Goal: Use online tool/utility

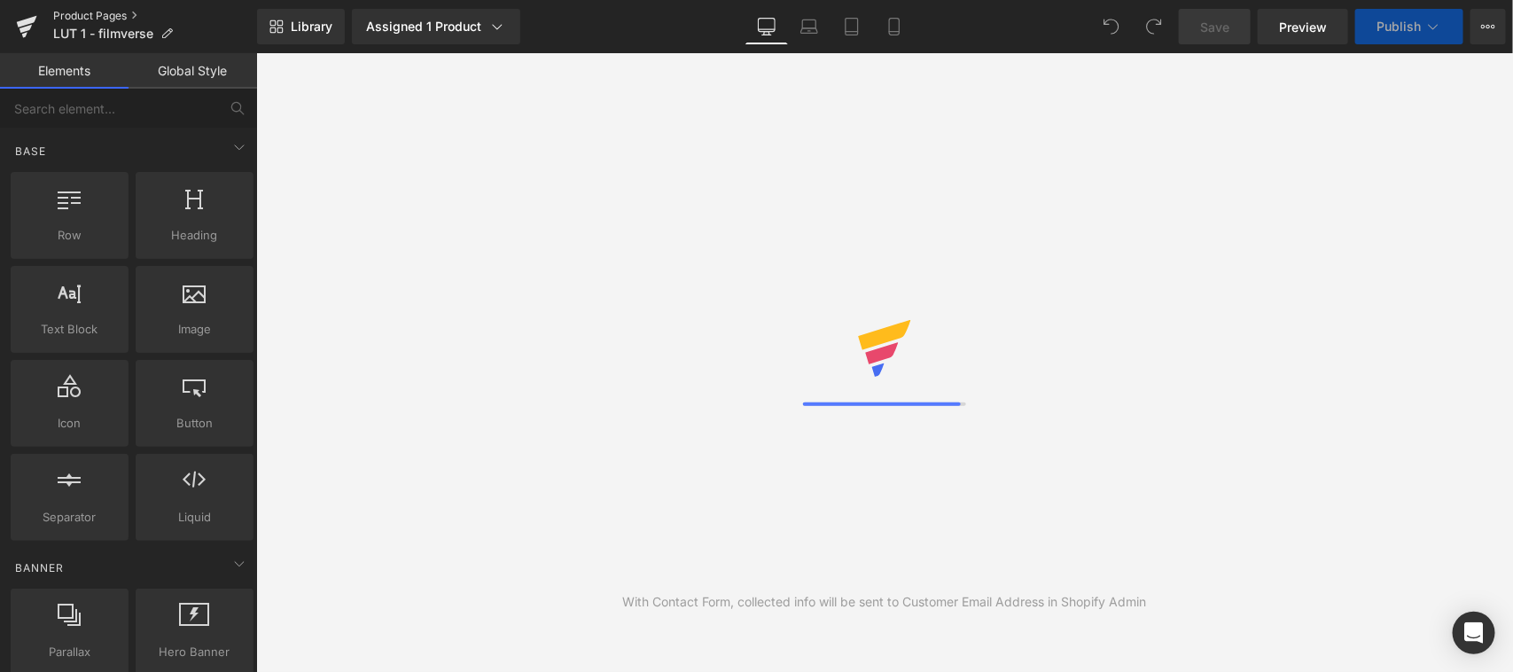
click at [116, 12] on link "Product Pages" at bounding box center [155, 16] width 204 height 14
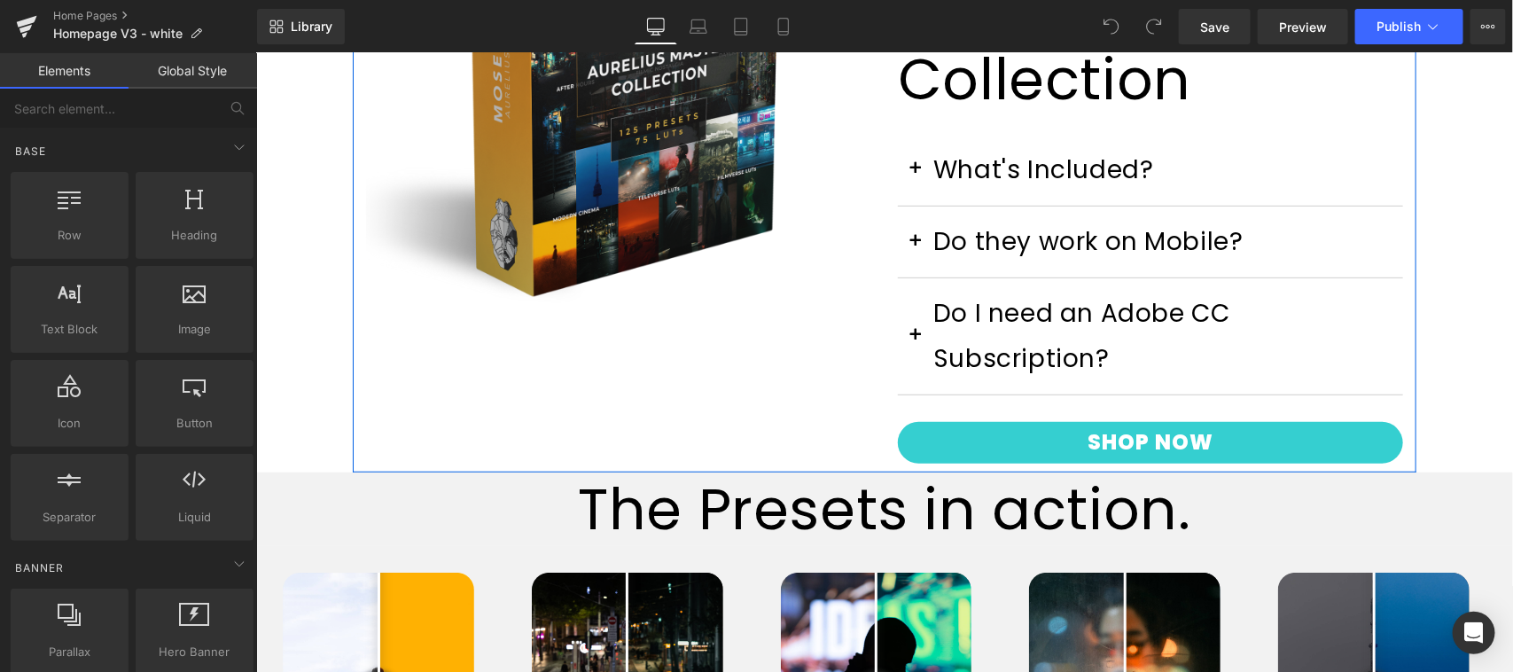
scroll to position [738, 0]
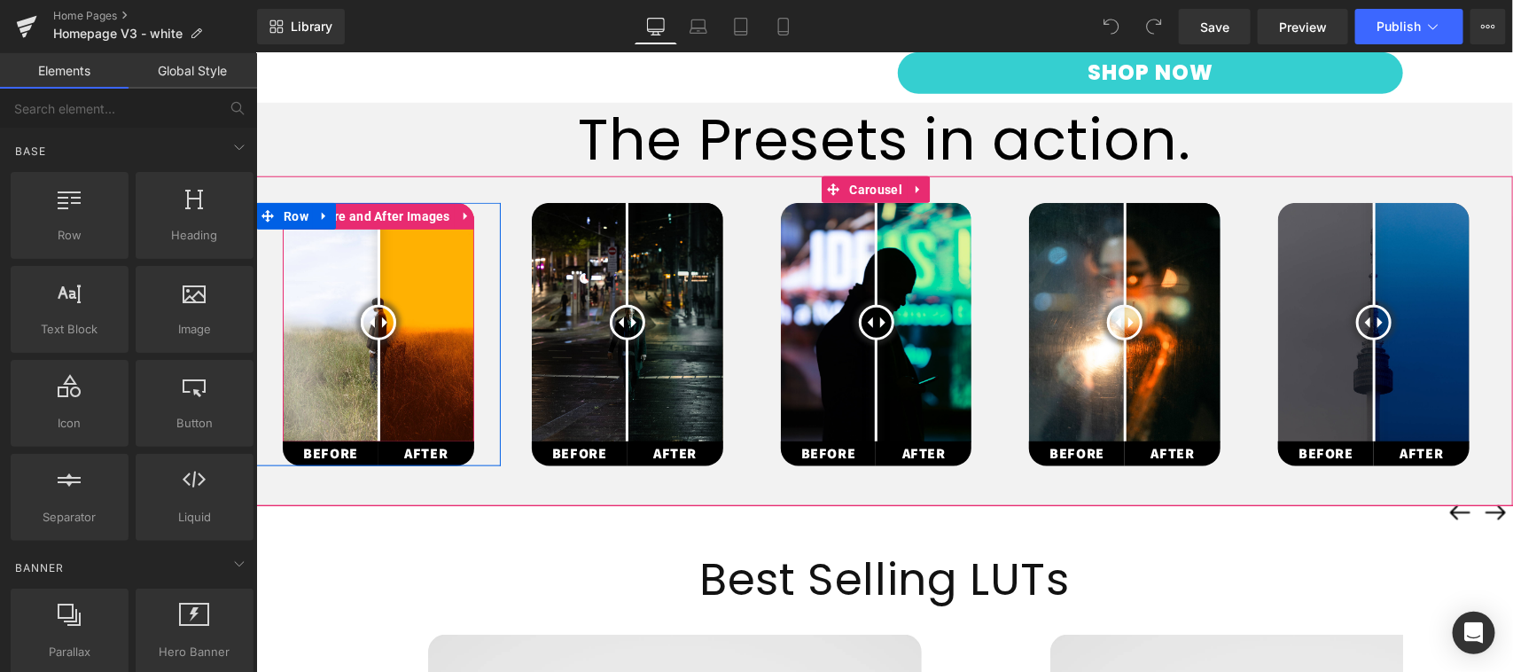
click at [371, 306] on img at bounding box center [377, 321] width 191 height 239
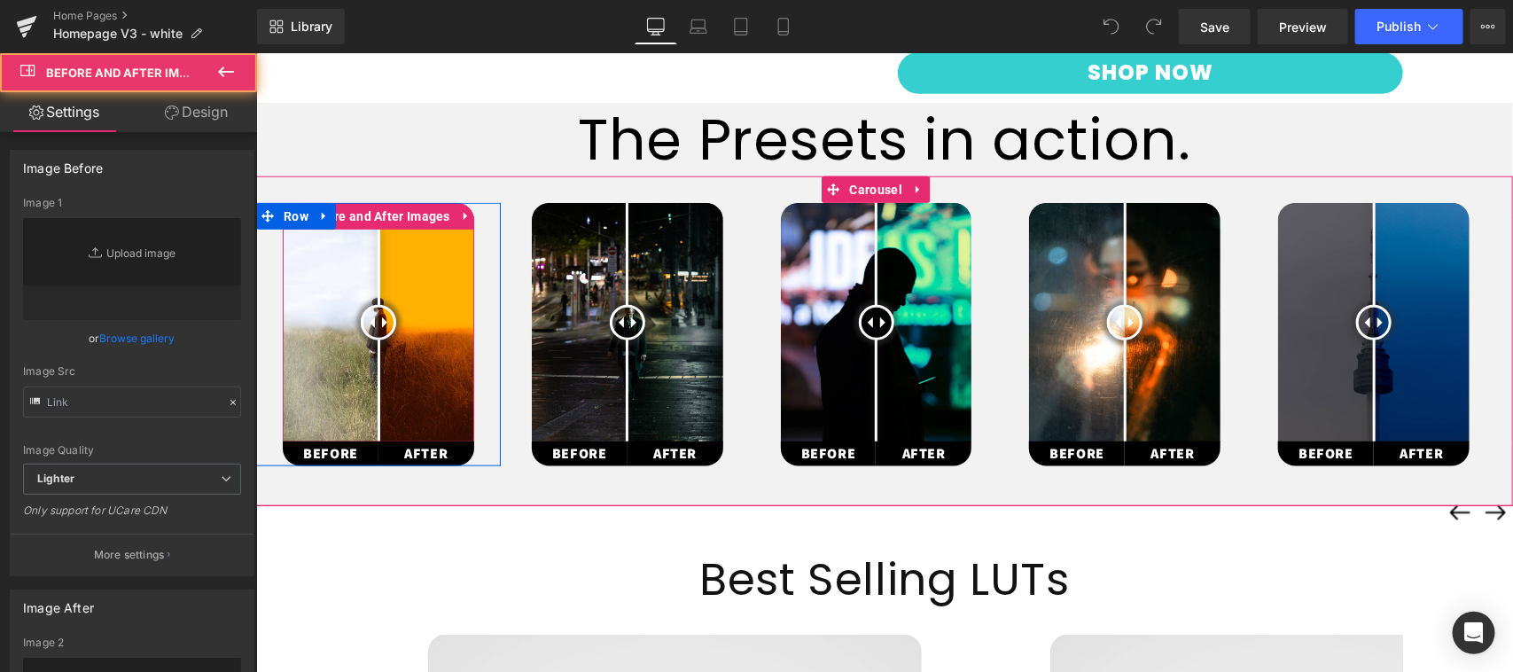
type input "[URL][DOMAIN_NAME]"
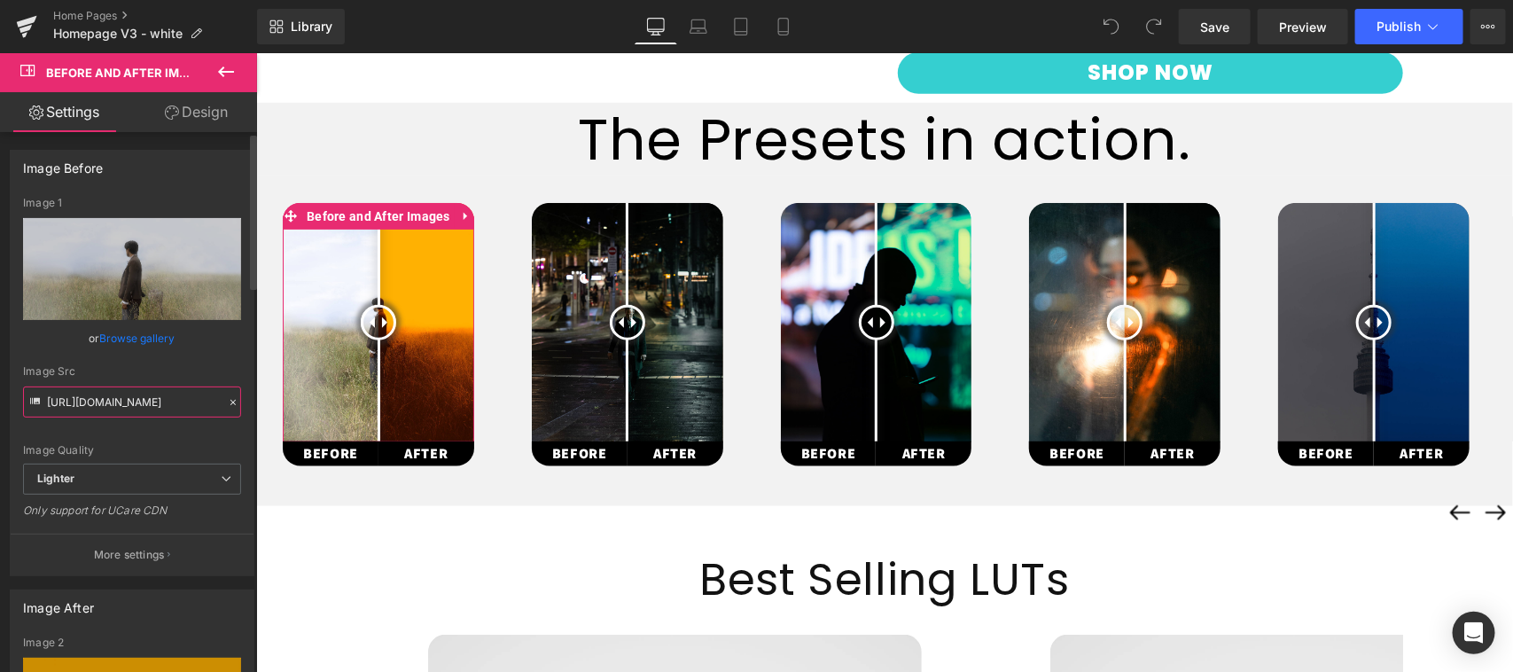
click at [147, 406] on input "[URL][DOMAIN_NAME]" at bounding box center [132, 401] width 218 height 31
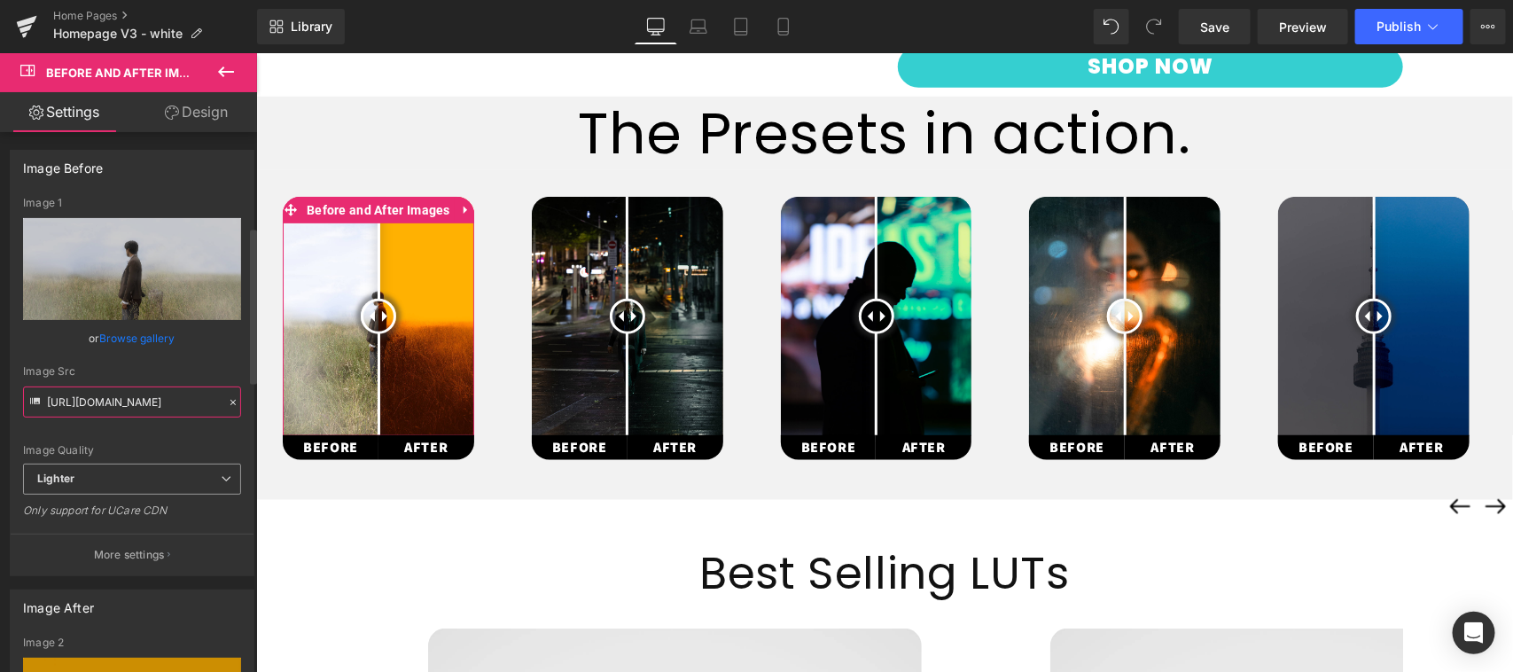
scroll to position [369, 0]
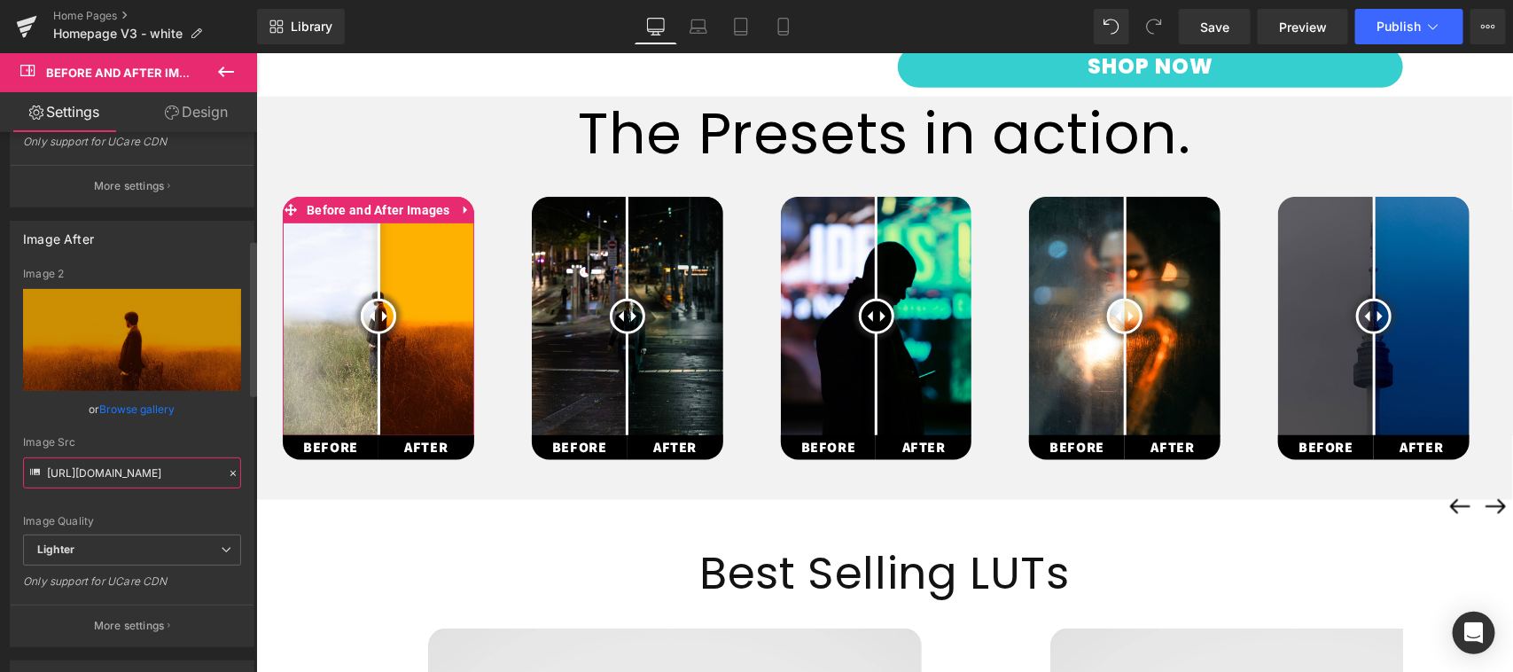
click at [116, 475] on input "[URL][DOMAIN_NAME]" at bounding box center [132, 472] width 218 height 31
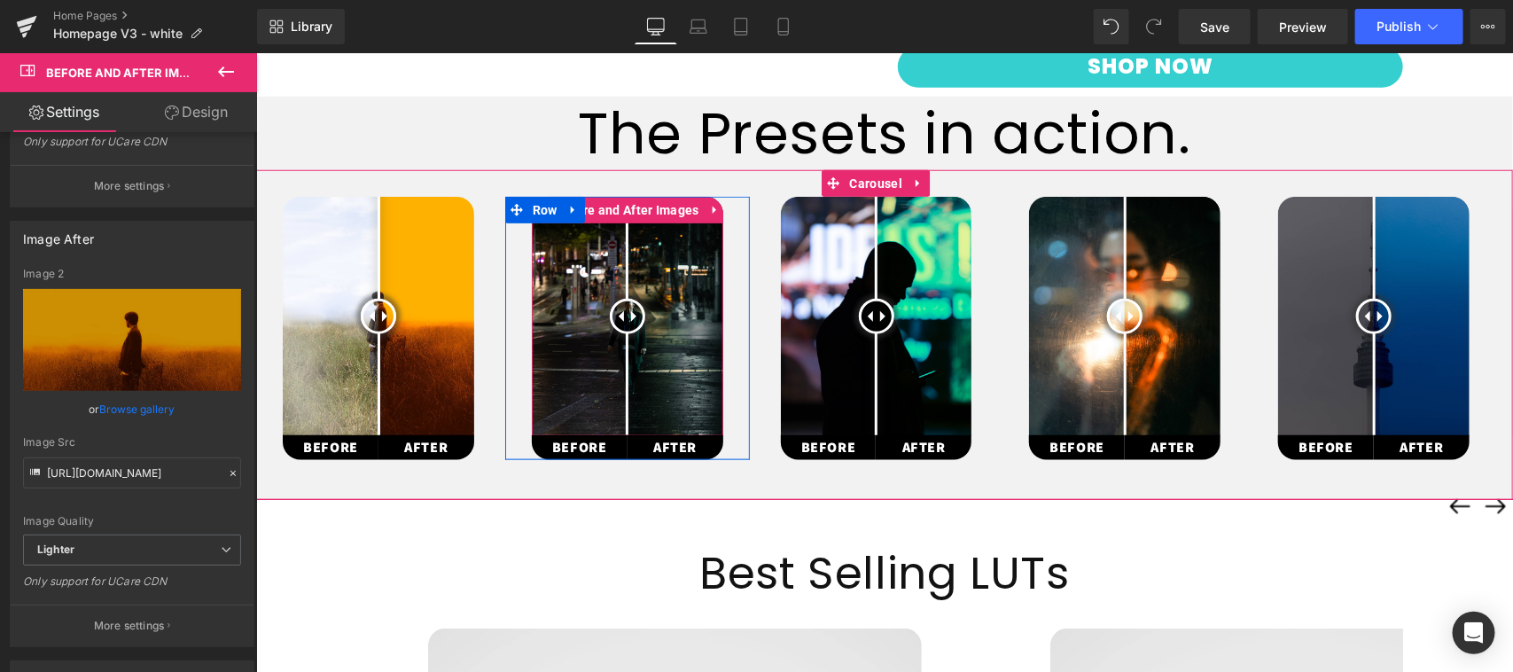
click at [624, 318] on div at bounding box center [626, 315] width 35 height 35
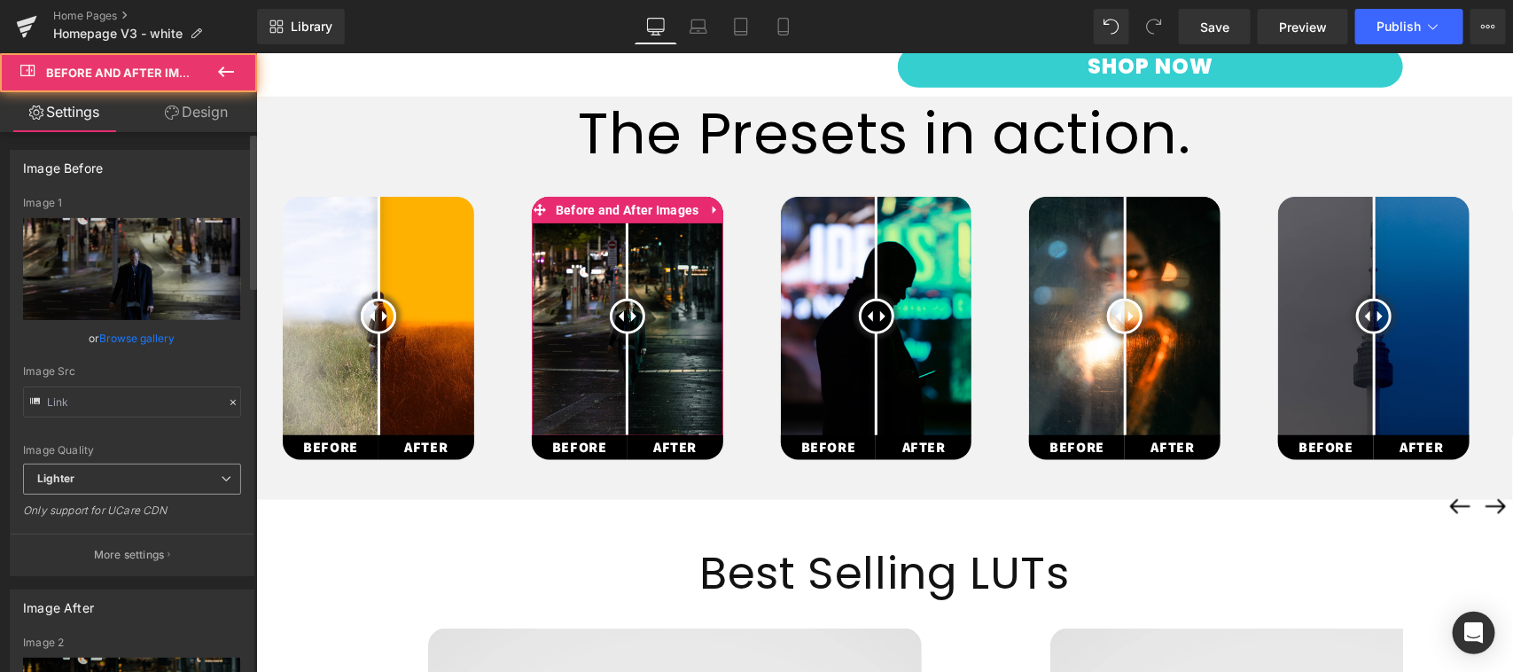
type input "[URL][DOMAIN_NAME]"
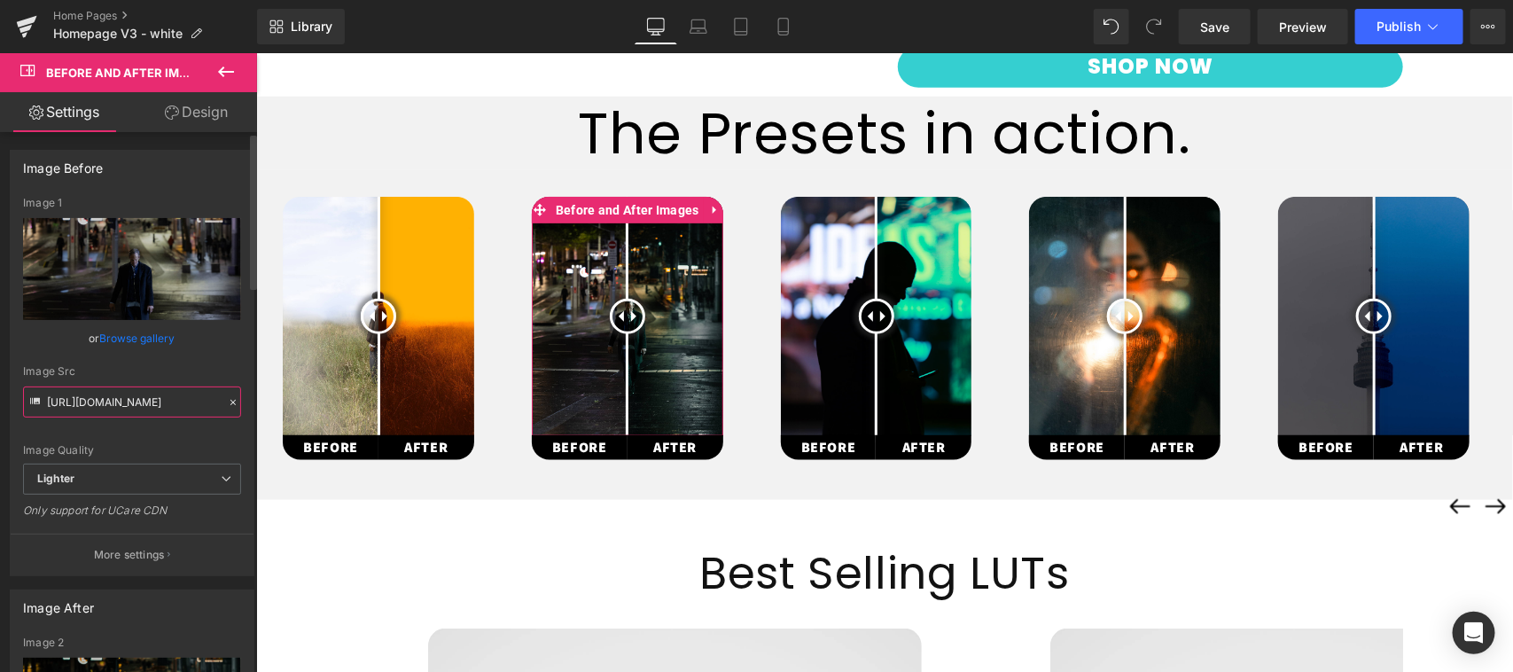
click at [135, 402] on input "[URL][DOMAIN_NAME]" at bounding box center [132, 401] width 218 height 31
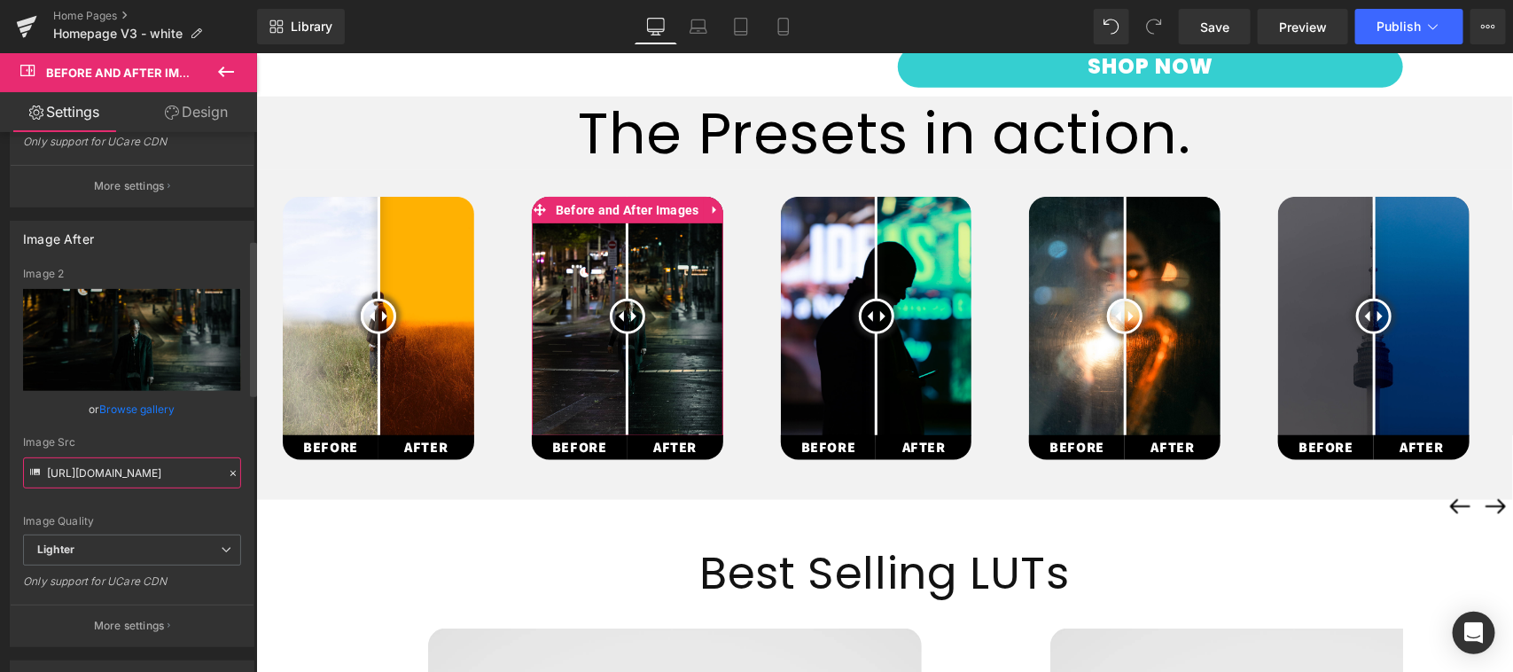
click at [143, 468] on input "[URL][DOMAIN_NAME]" at bounding box center [132, 472] width 218 height 31
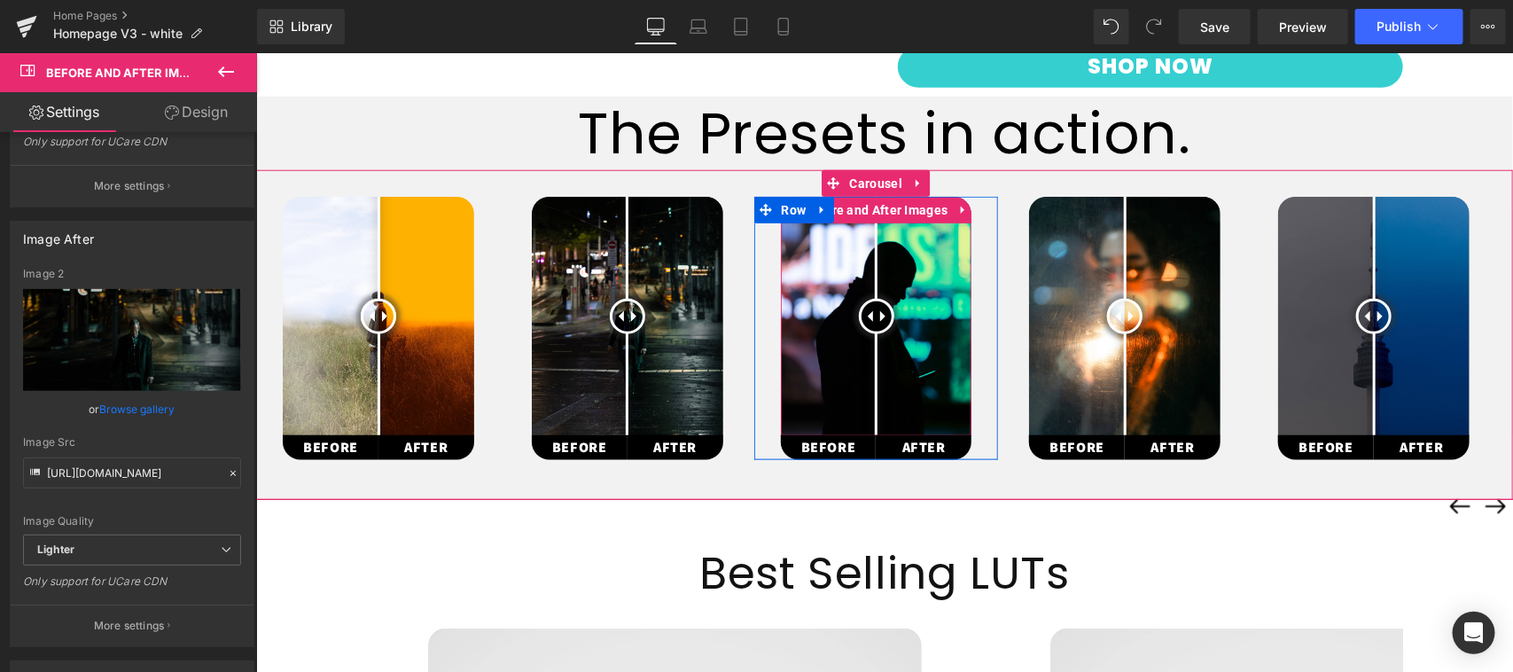
click at [875, 298] on div at bounding box center [875, 315] width 35 height 35
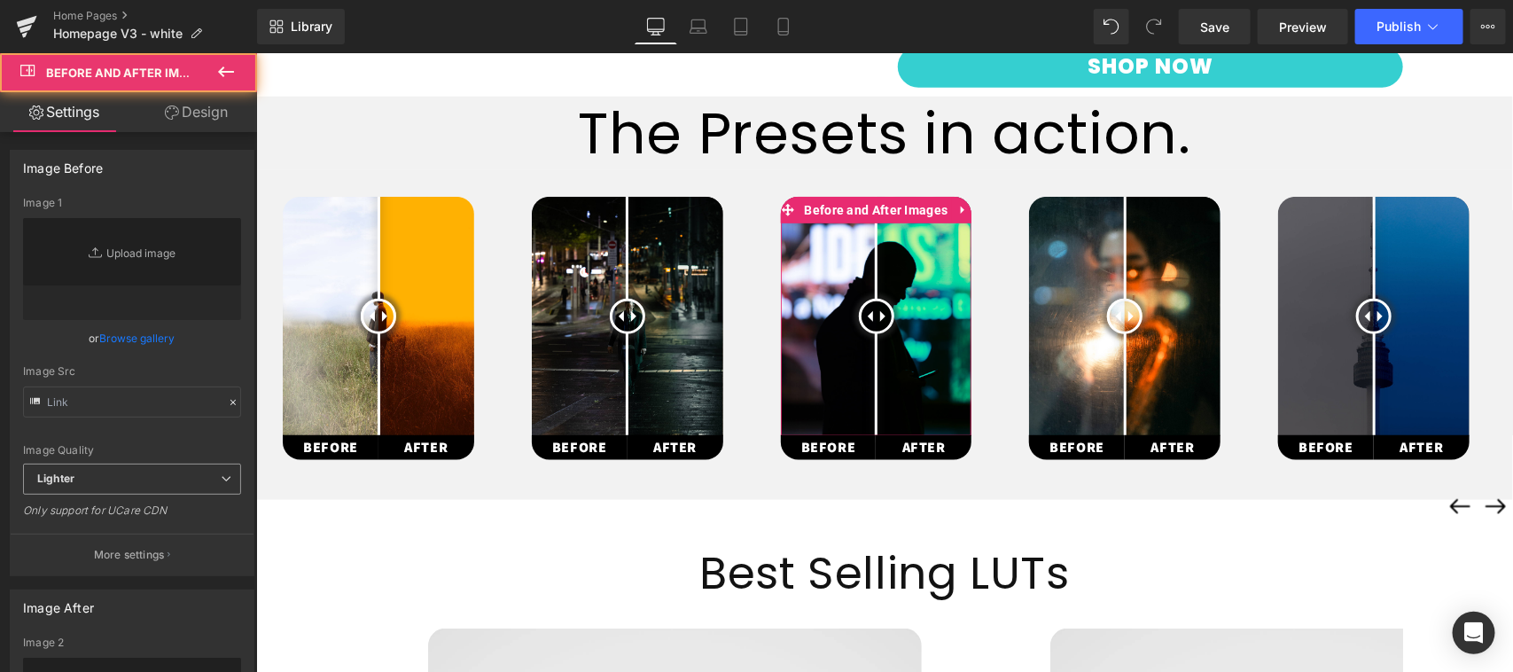
type input "[URL][DOMAIN_NAME][PERSON_NAME]"
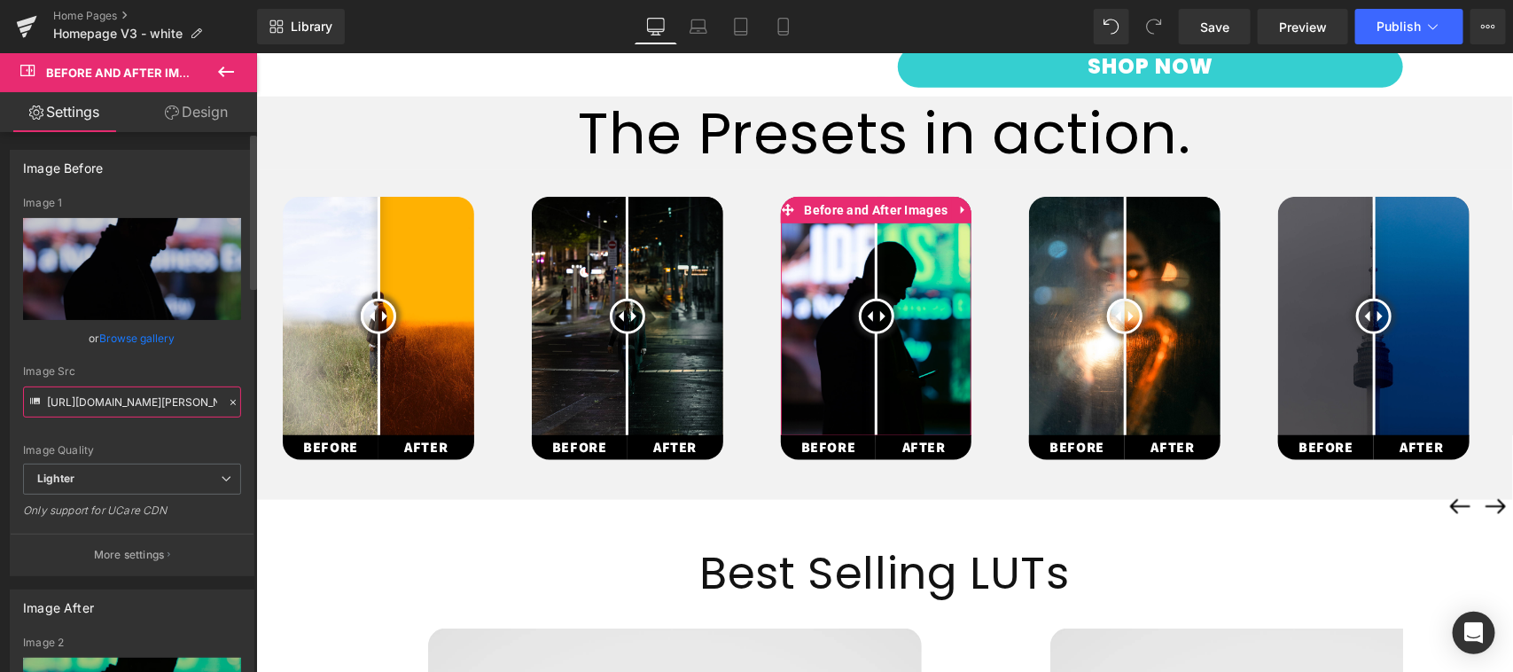
click at [160, 386] on input "[URL][DOMAIN_NAME][PERSON_NAME]" at bounding box center [132, 401] width 218 height 31
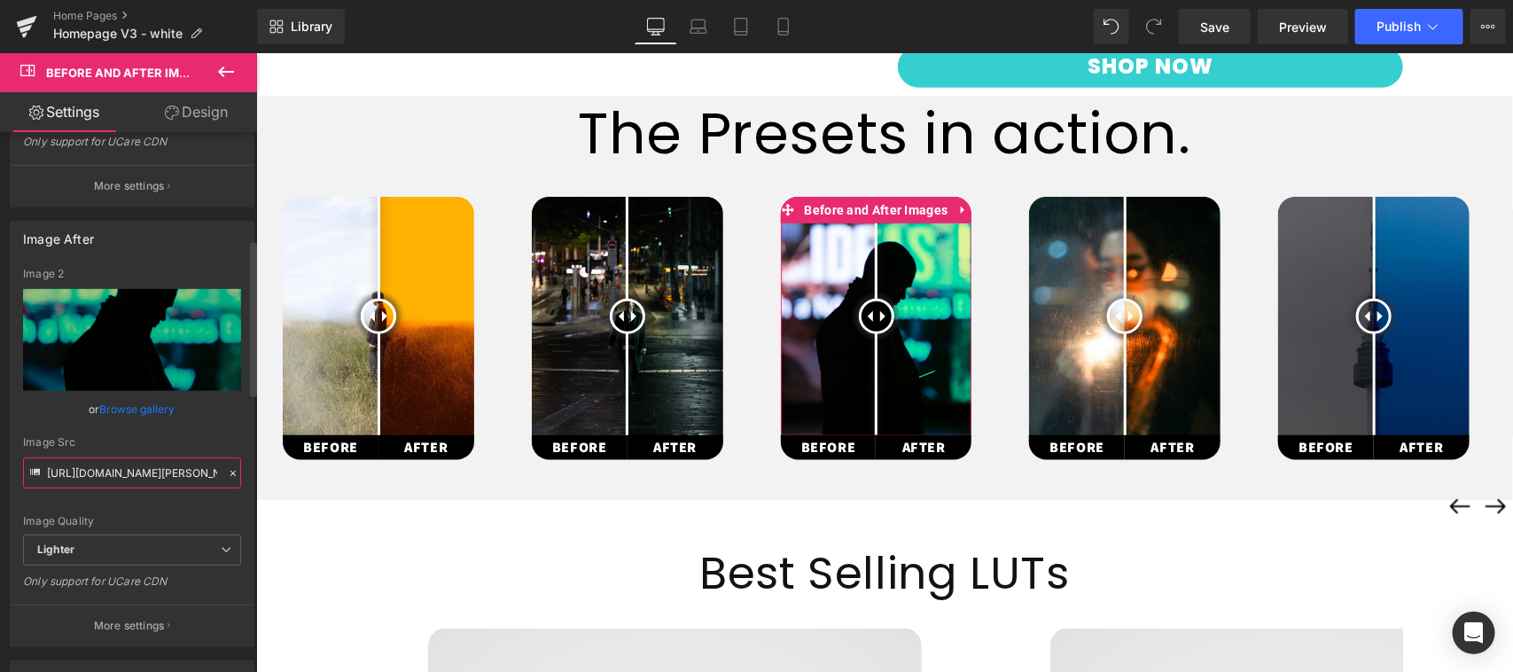
click at [158, 472] on input "[URL][DOMAIN_NAME][PERSON_NAME]" at bounding box center [132, 472] width 218 height 31
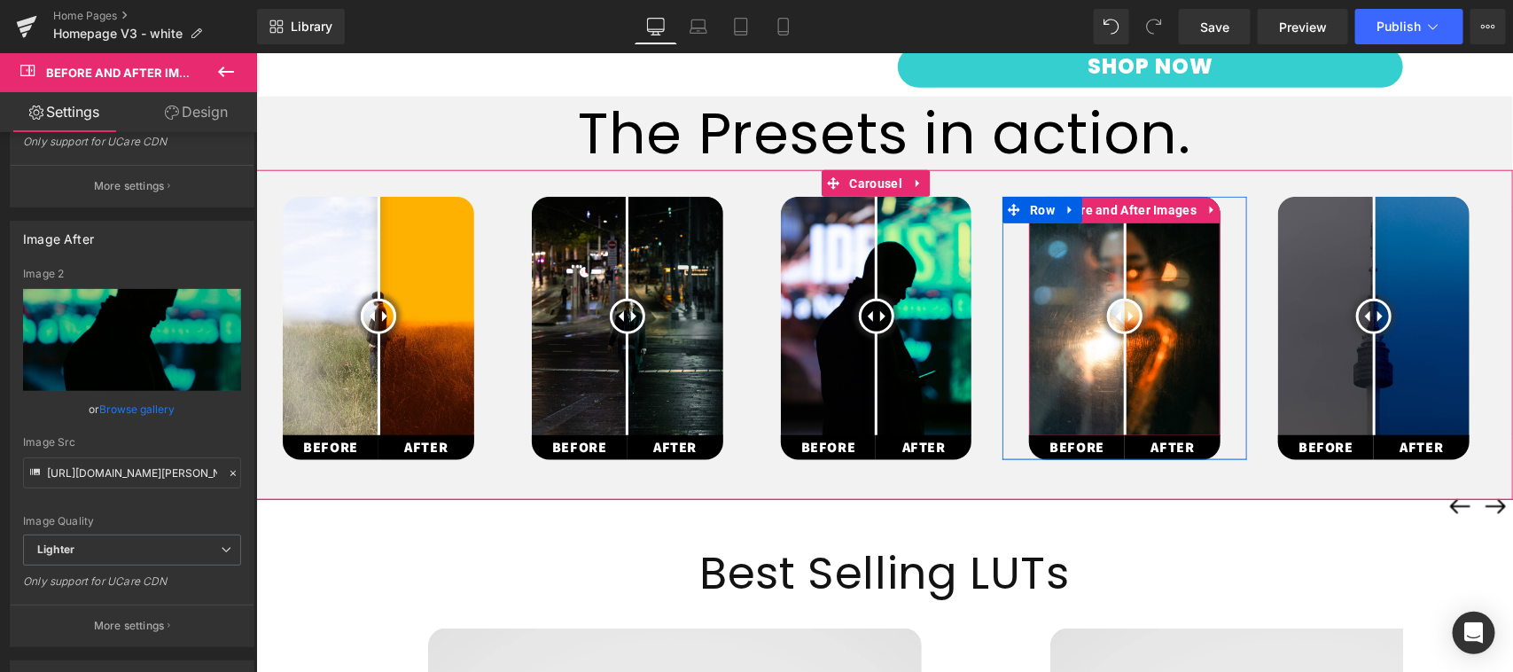
click at [1125, 298] on div at bounding box center [1123, 315] width 35 height 35
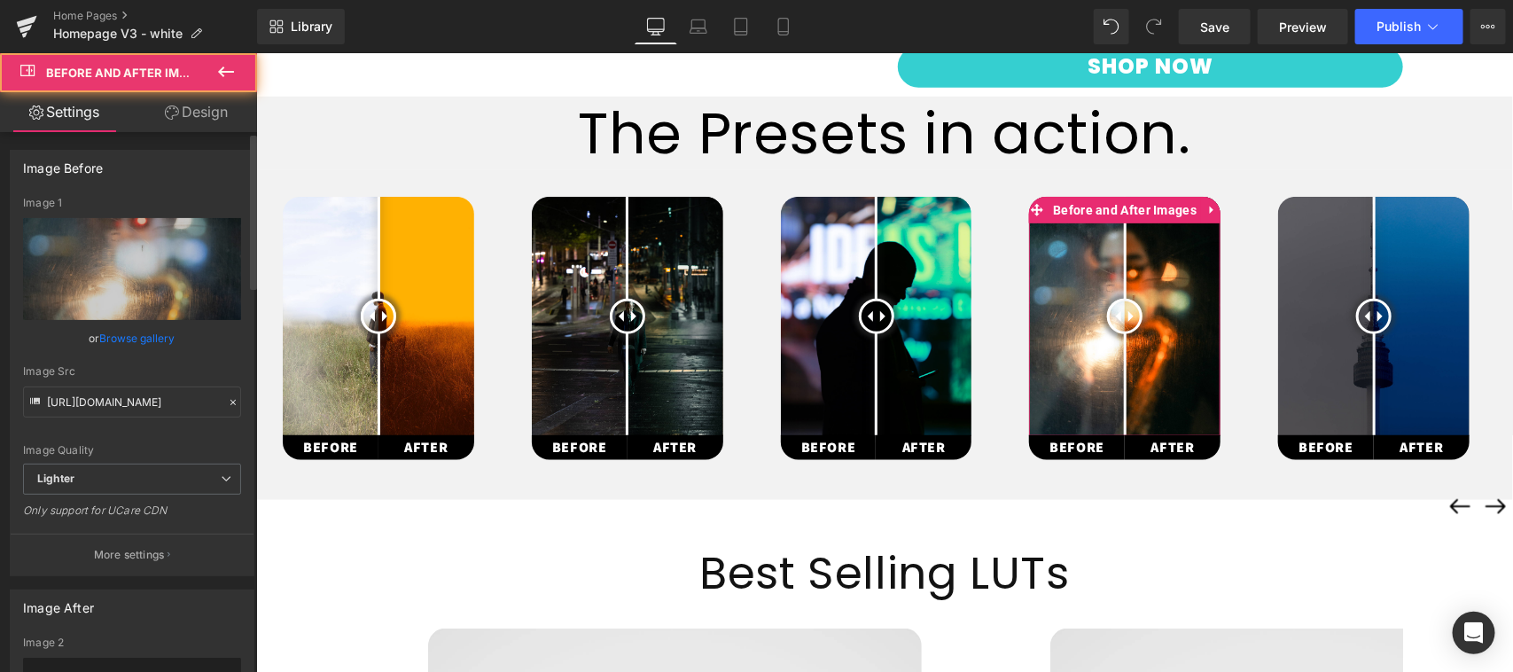
type input "[URL][DOMAIN_NAME]"
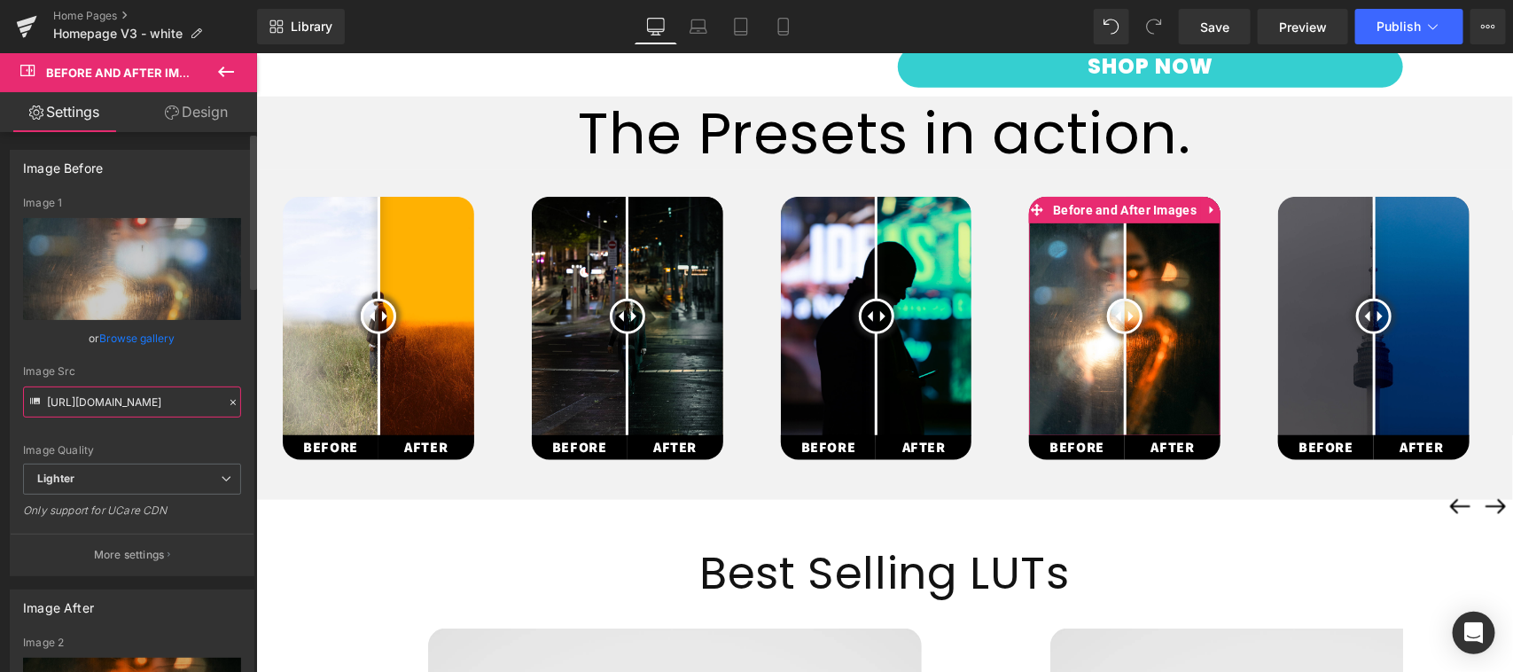
click at [158, 406] on input "[URL][DOMAIN_NAME]" at bounding box center [132, 401] width 218 height 31
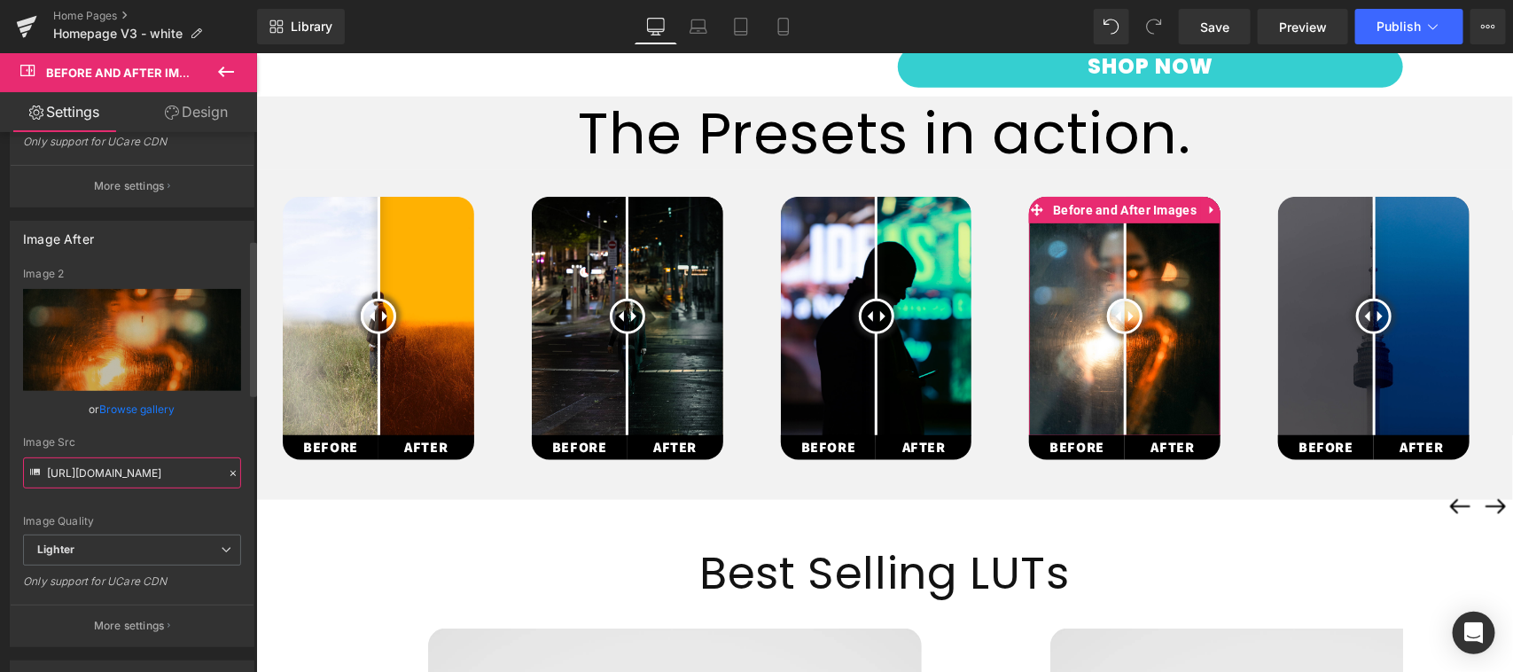
click at [134, 472] on input "[URL][DOMAIN_NAME]" at bounding box center [132, 472] width 218 height 31
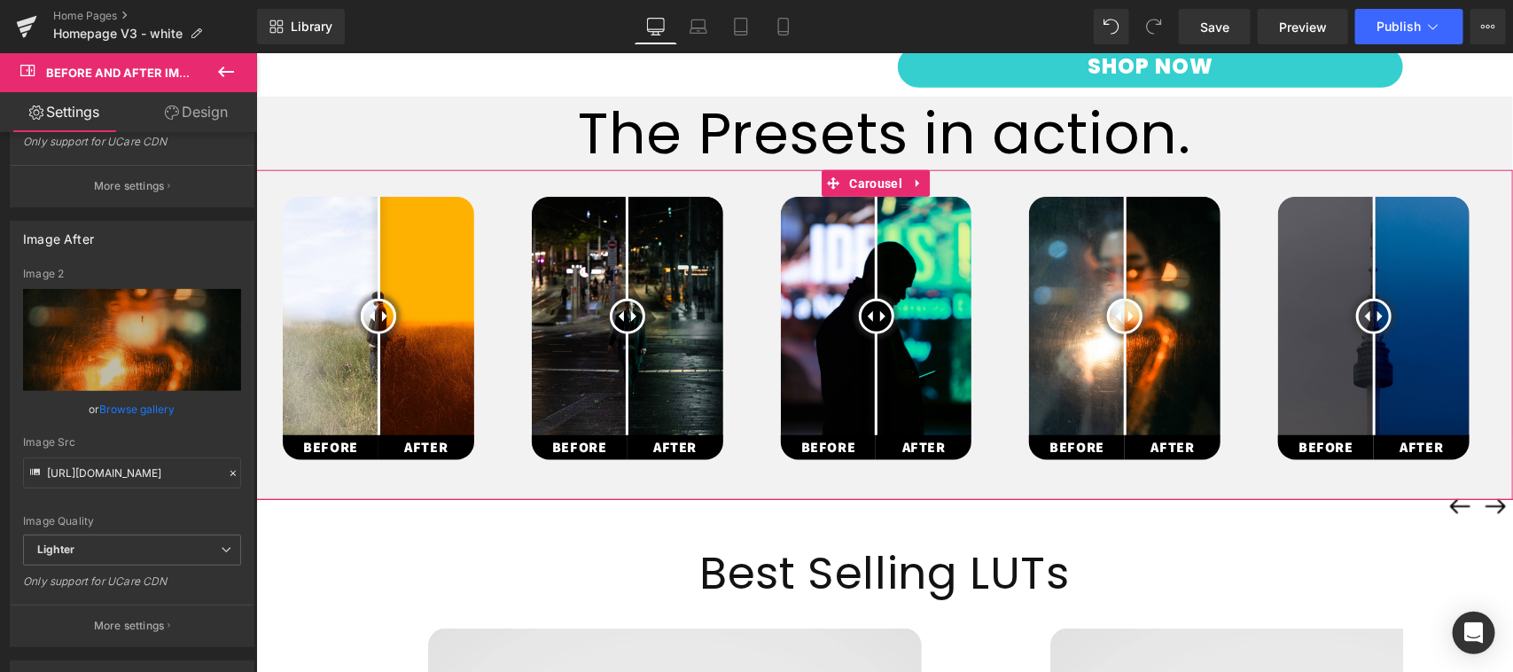
click at [1376, 298] on div at bounding box center [1372, 315] width 35 height 35
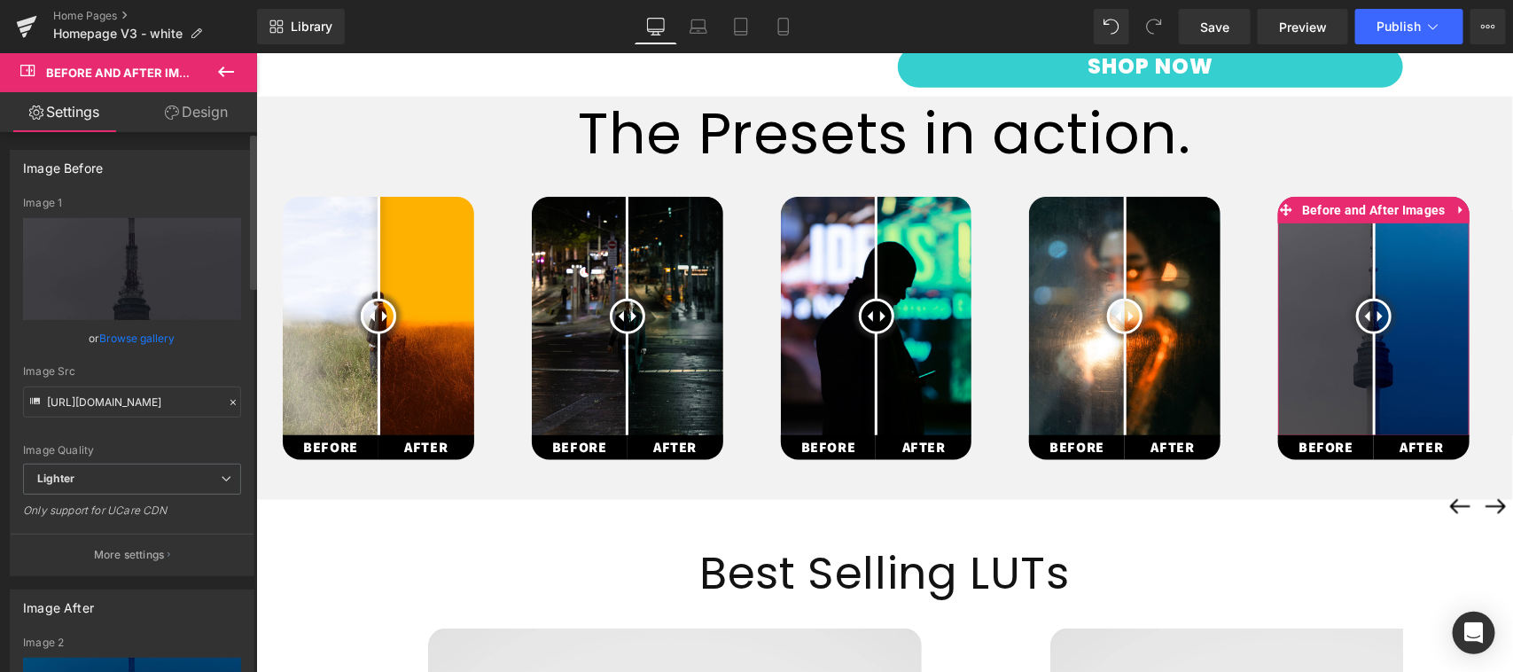
type input "[URL][DOMAIN_NAME]"
click at [126, 404] on input "[URL][DOMAIN_NAME]" at bounding box center [132, 401] width 218 height 31
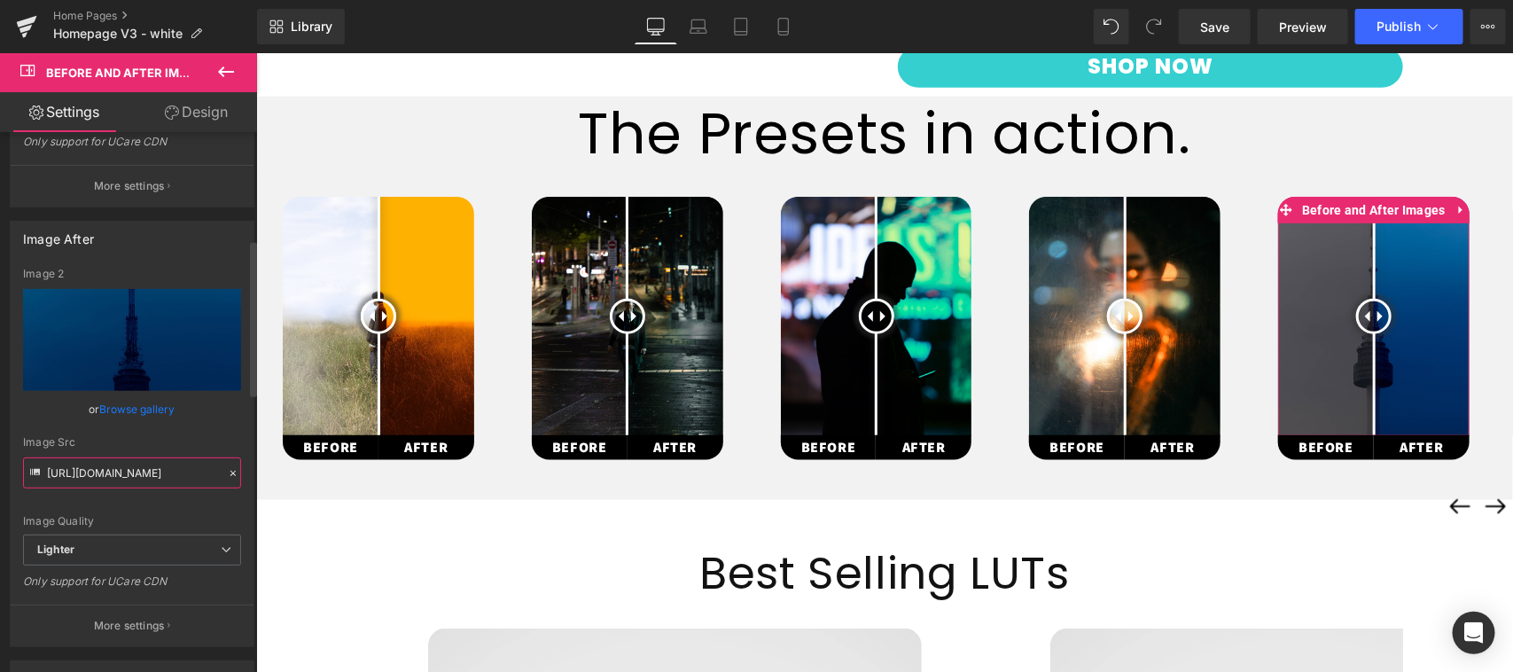
click at [149, 479] on input "[URL][DOMAIN_NAME]" at bounding box center [132, 472] width 218 height 31
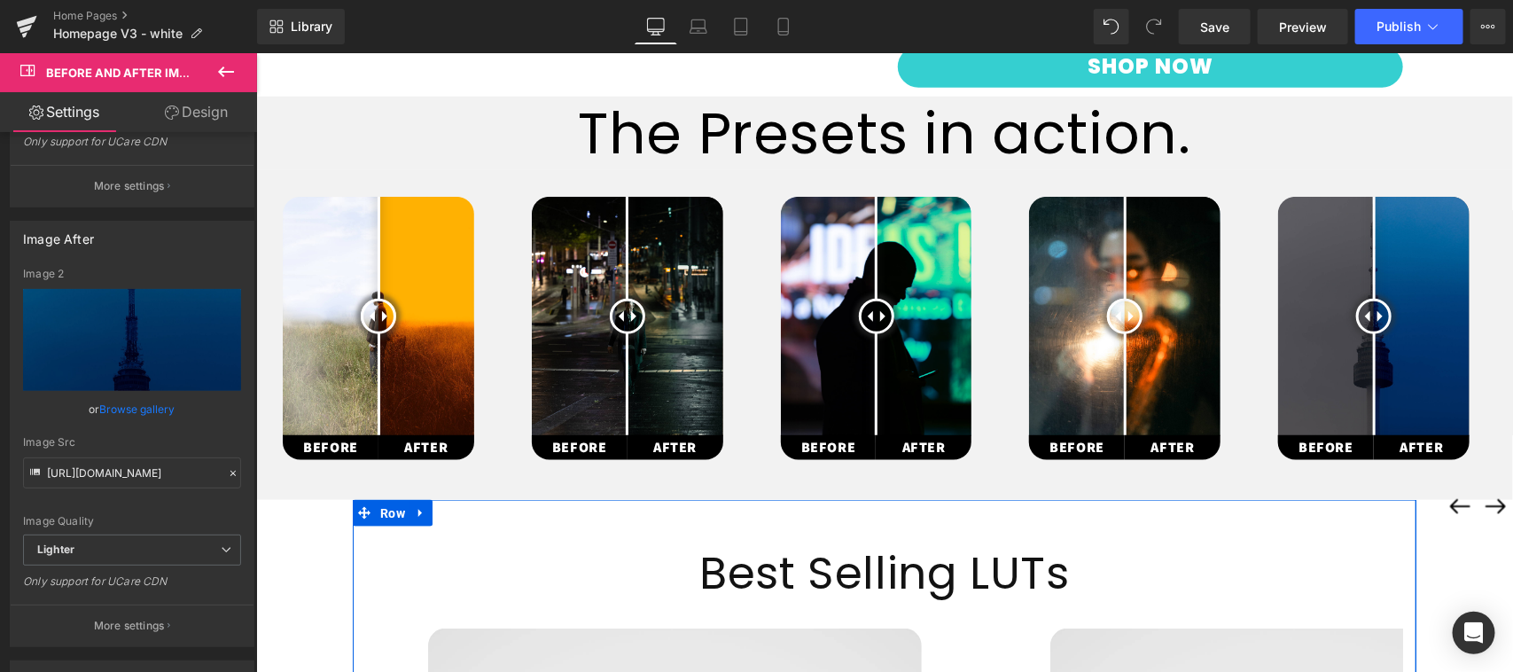
click at [766, 262] on div "Before and After Images BEFORE Text Block AFTER Text Block Row Row Before and A…" at bounding box center [877, 347] width 1245 height 303
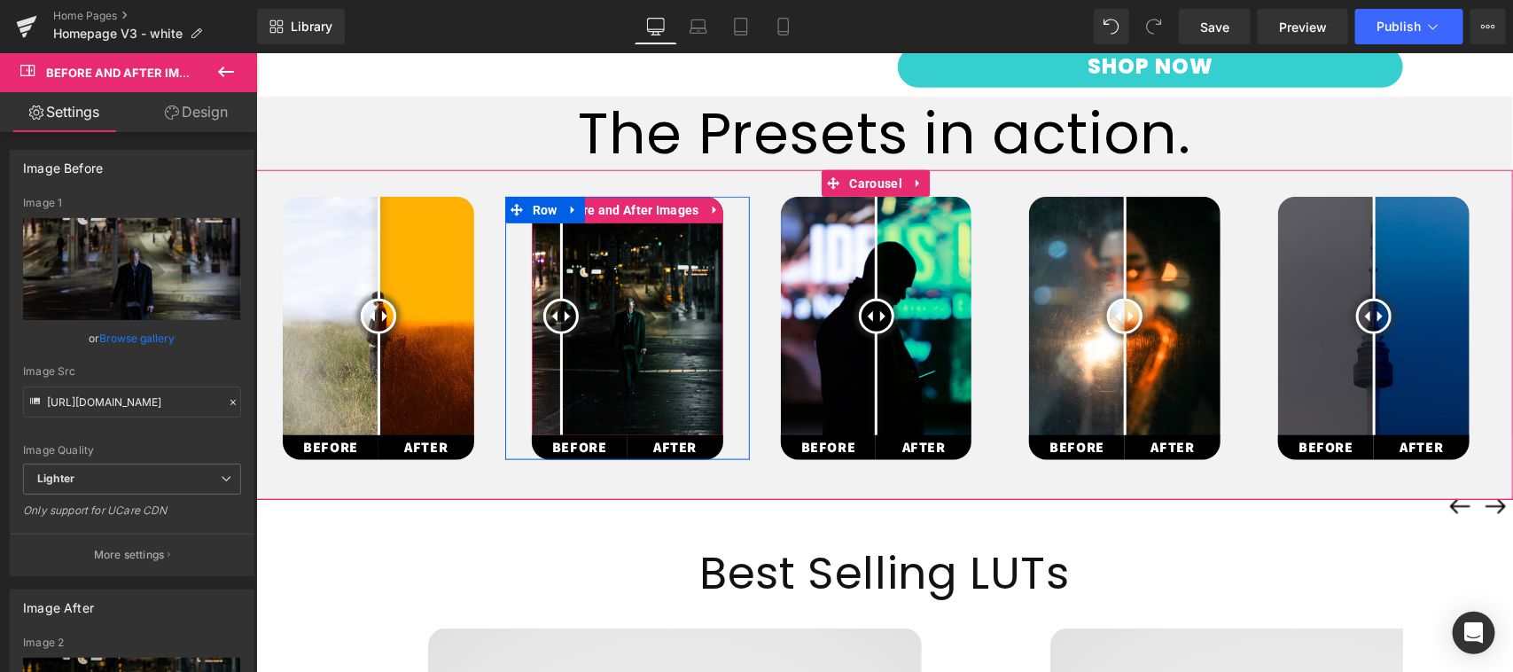
drag, startPoint x: 704, startPoint y: 263, endPoint x: 601, endPoint y: 308, distance: 112.0
click at [578, 308] on div at bounding box center [560, 315] width 35 height 35
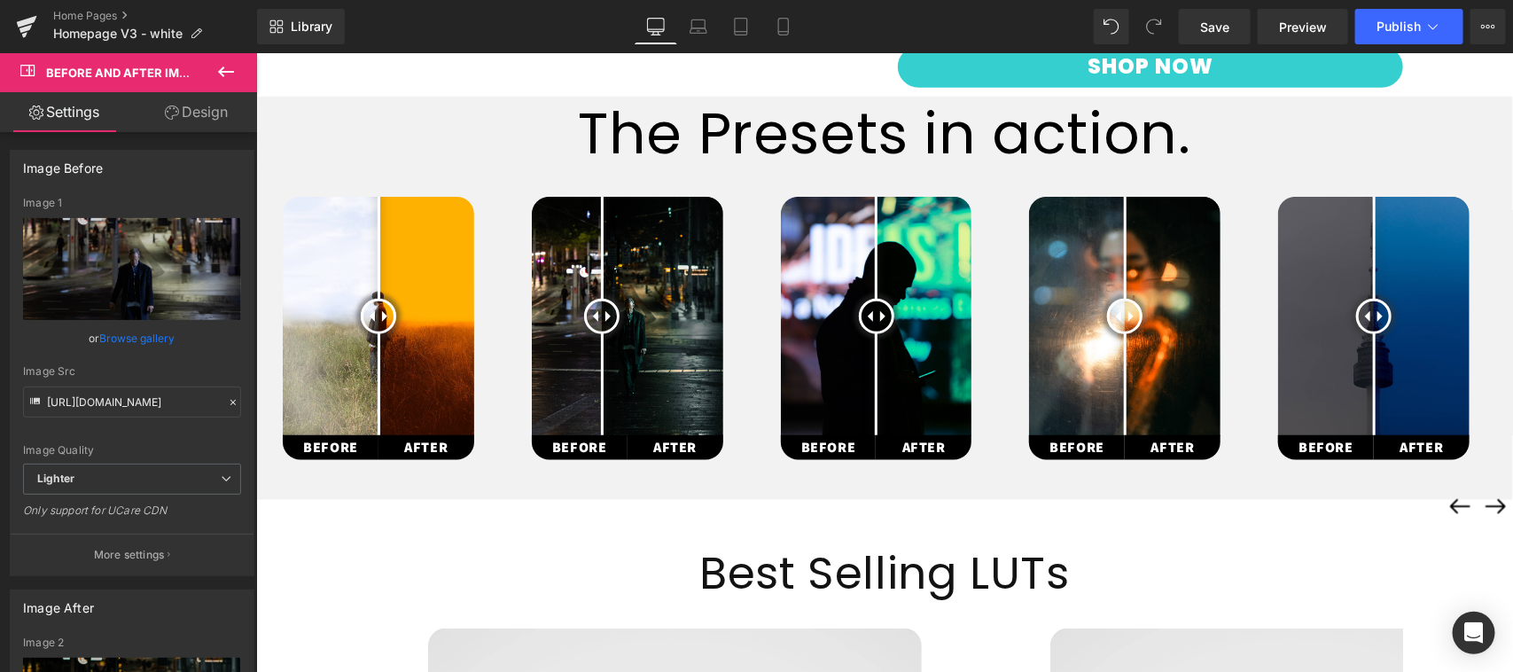
click at [880, 96] on div "The Presets in action. Heading" at bounding box center [883, 133] width 1257 height 74
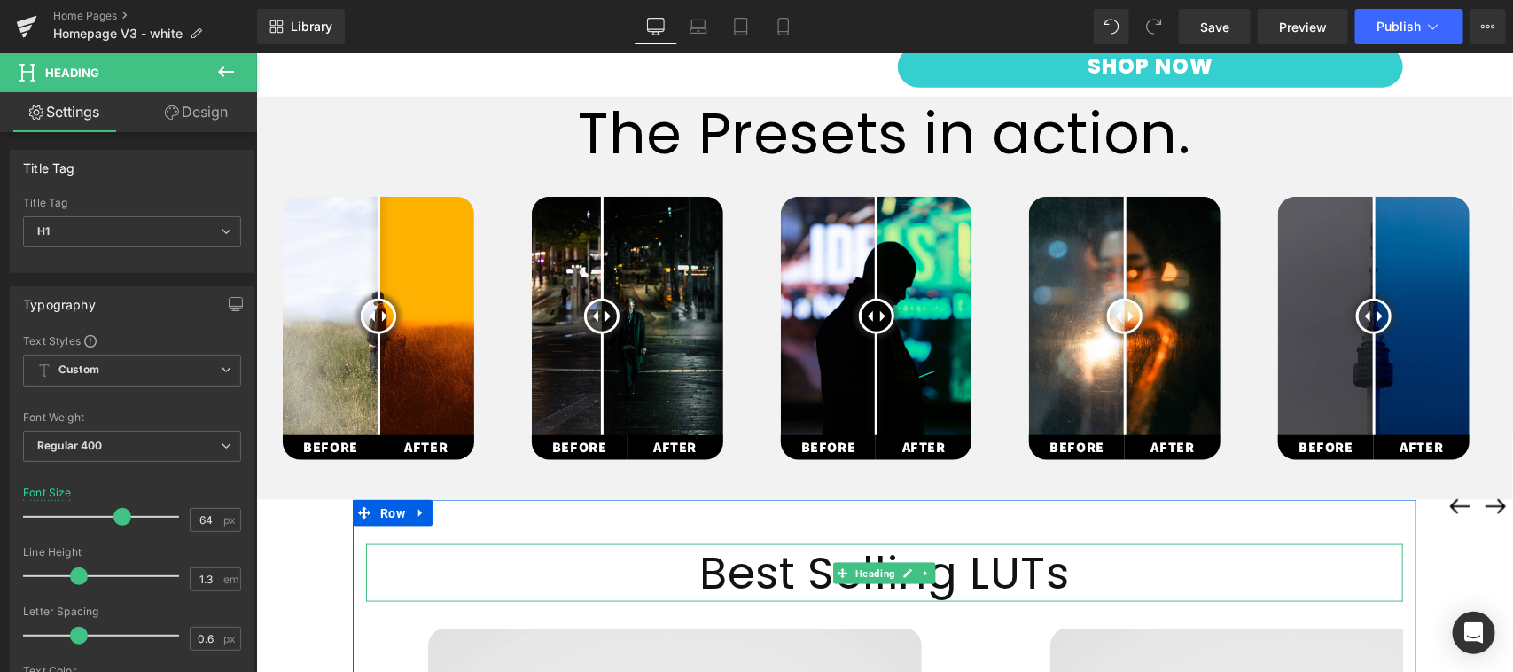
click at [815, 543] on h1 "Best Selling LUTs" at bounding box center [883, 572] width 1037 height 58
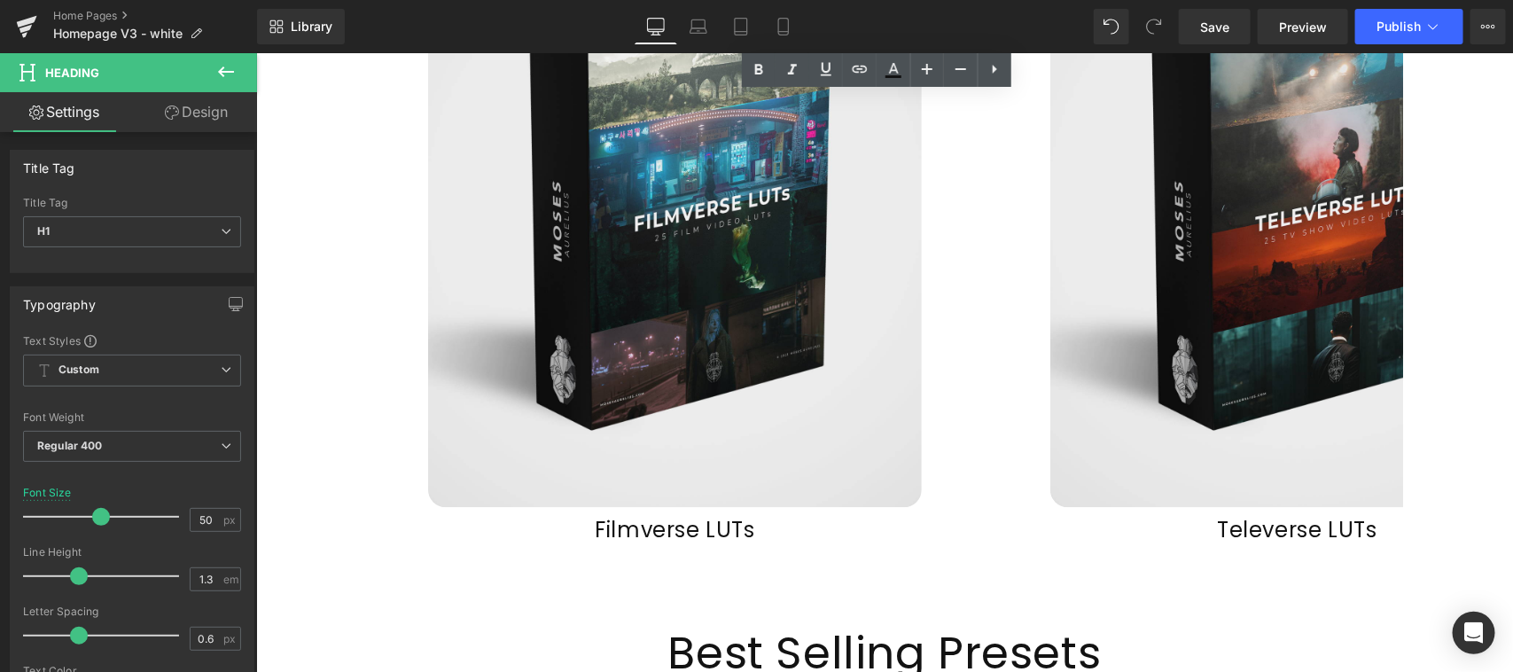
scroll to position [1853, 0]
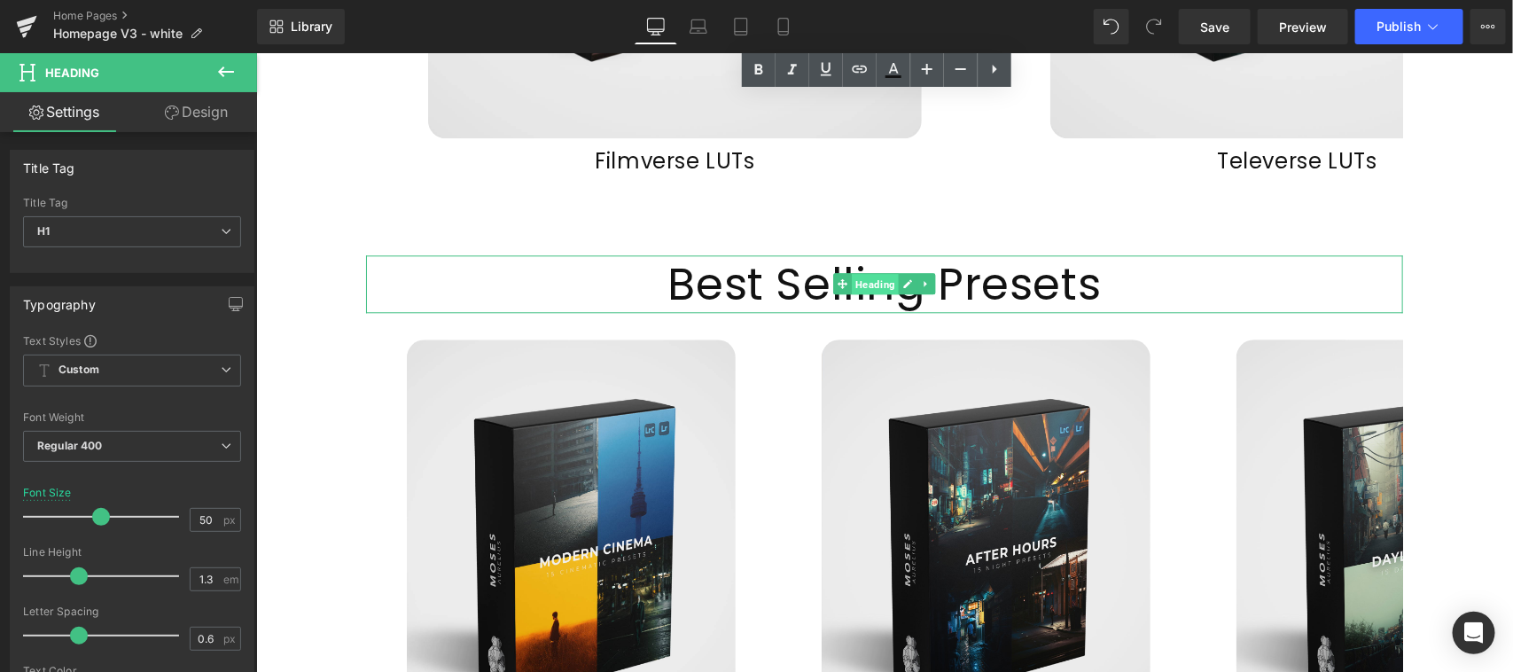
click at [886, 273] on span "Heading" at bounding box center [874, 283] width 47 height 21
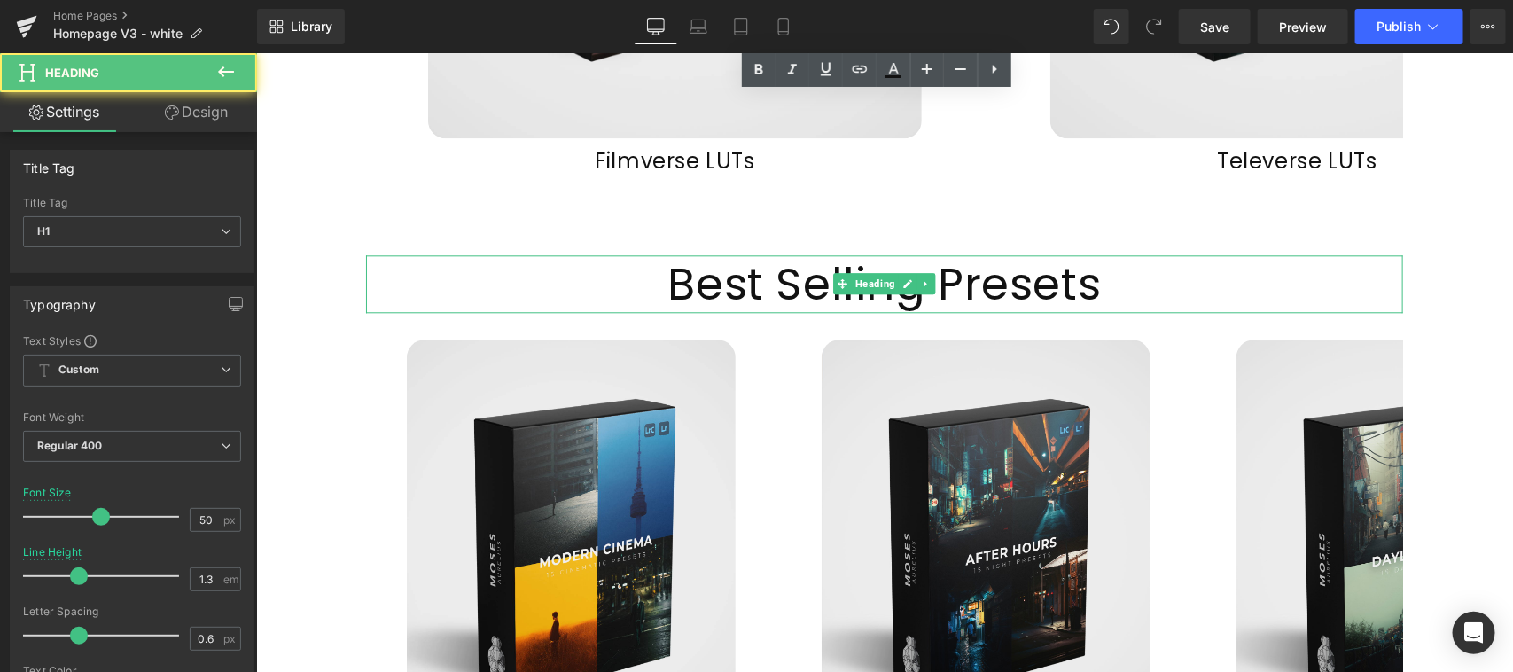
click at [713, 254] on h1 "Best Selling Presets" at bounding box center [883, 283] width 1037 height 58
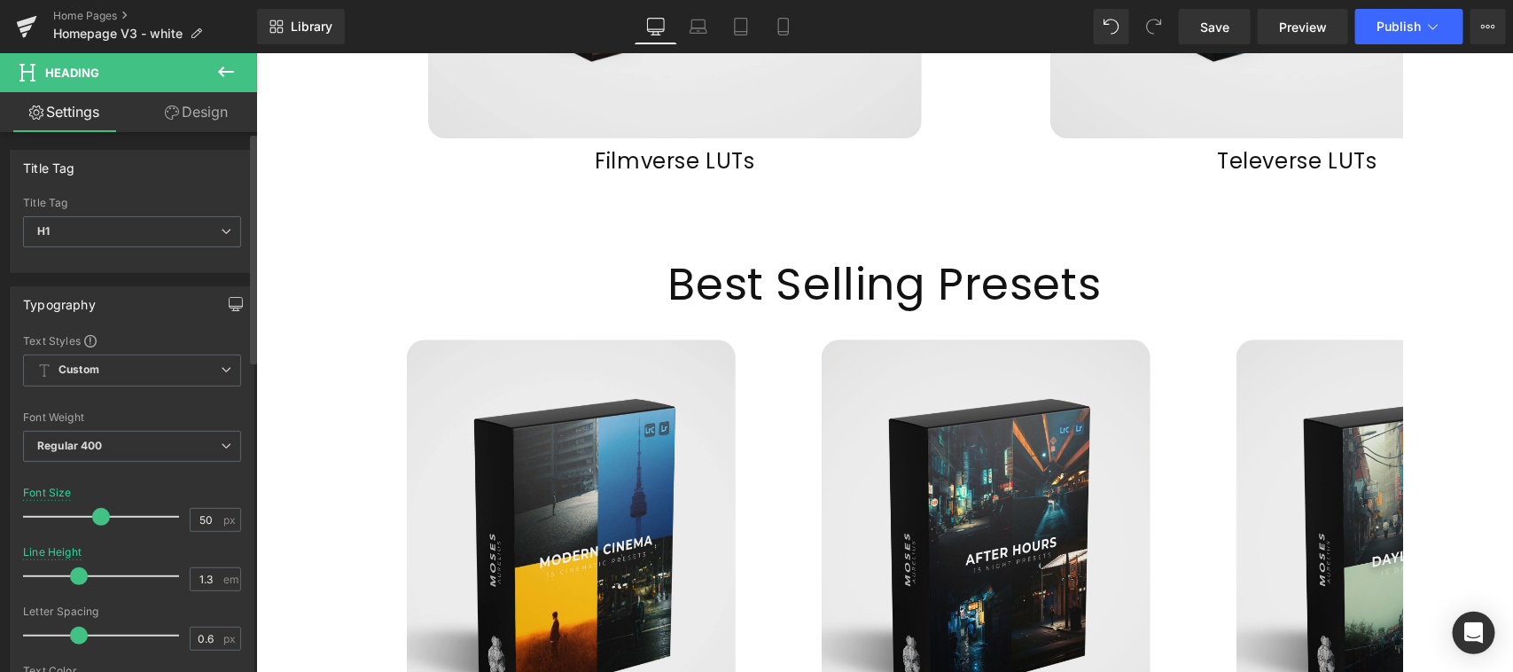
click at [222, 300] on button "button" at bounding box center [236, 304] width 28 height 34
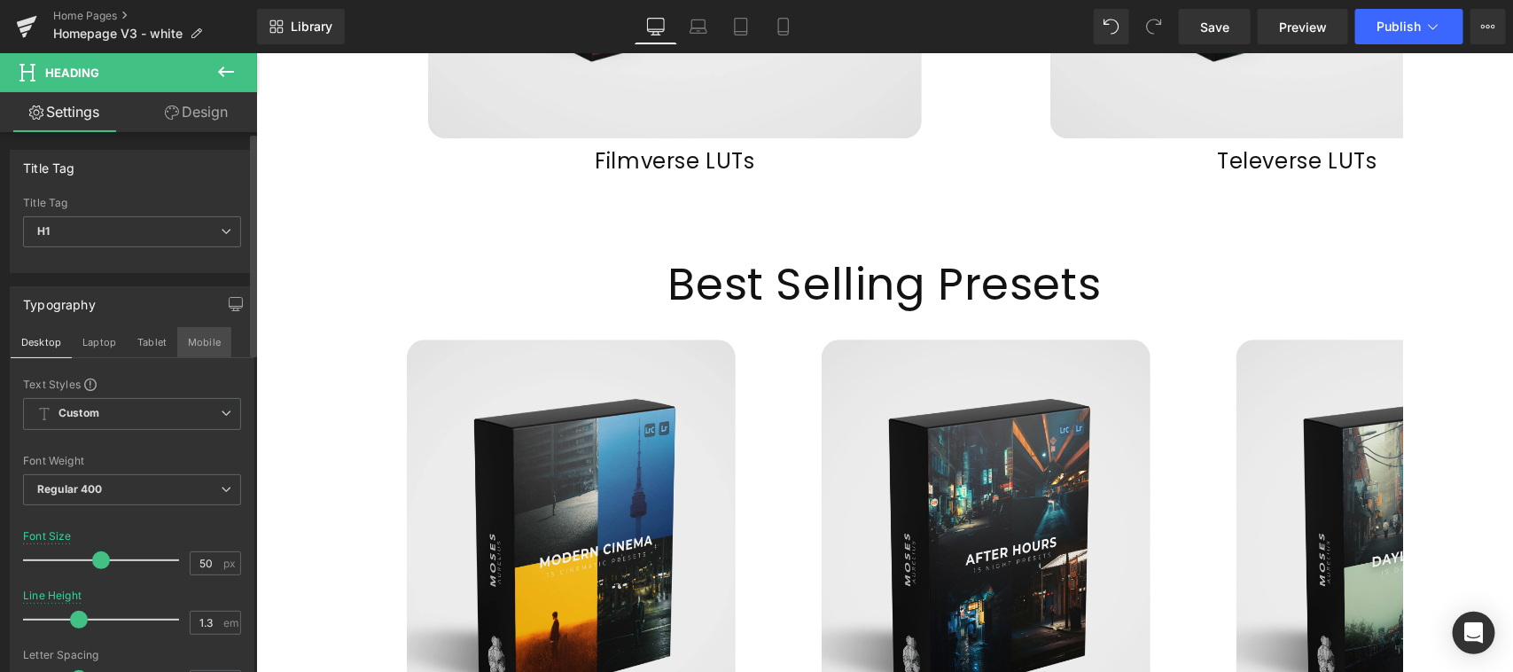
click at [206, 342] on button "Mobile" at bounding box center [204, 342] width 54 height 30
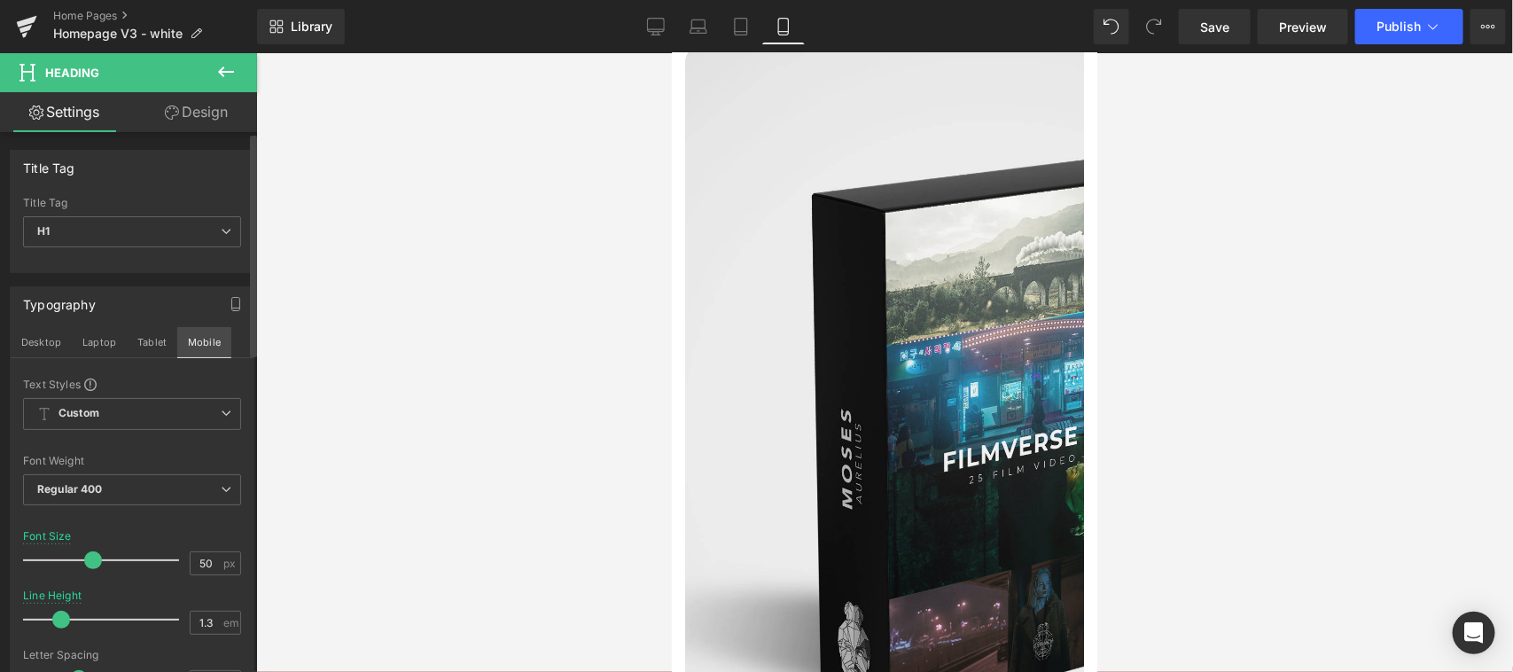
type input "45"
type input "1"
type input "100"
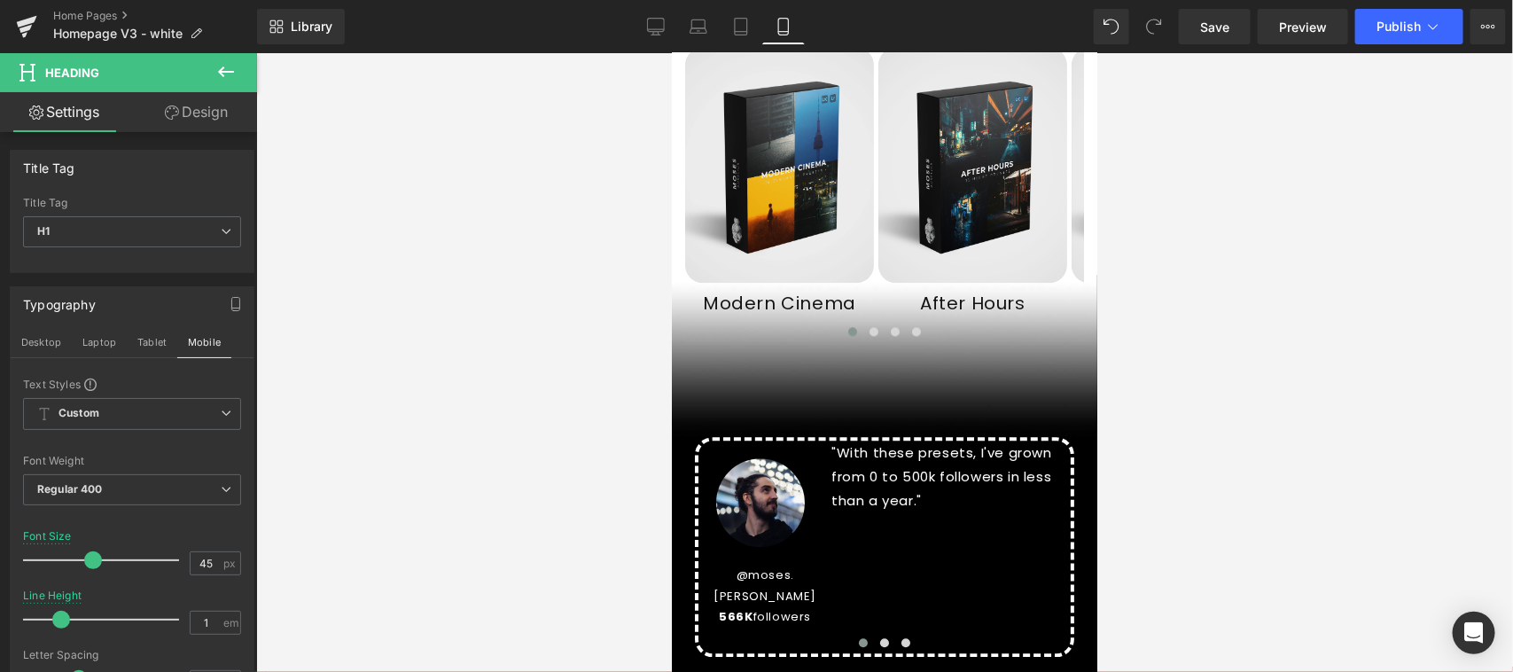
scroll to position [2010, 0]
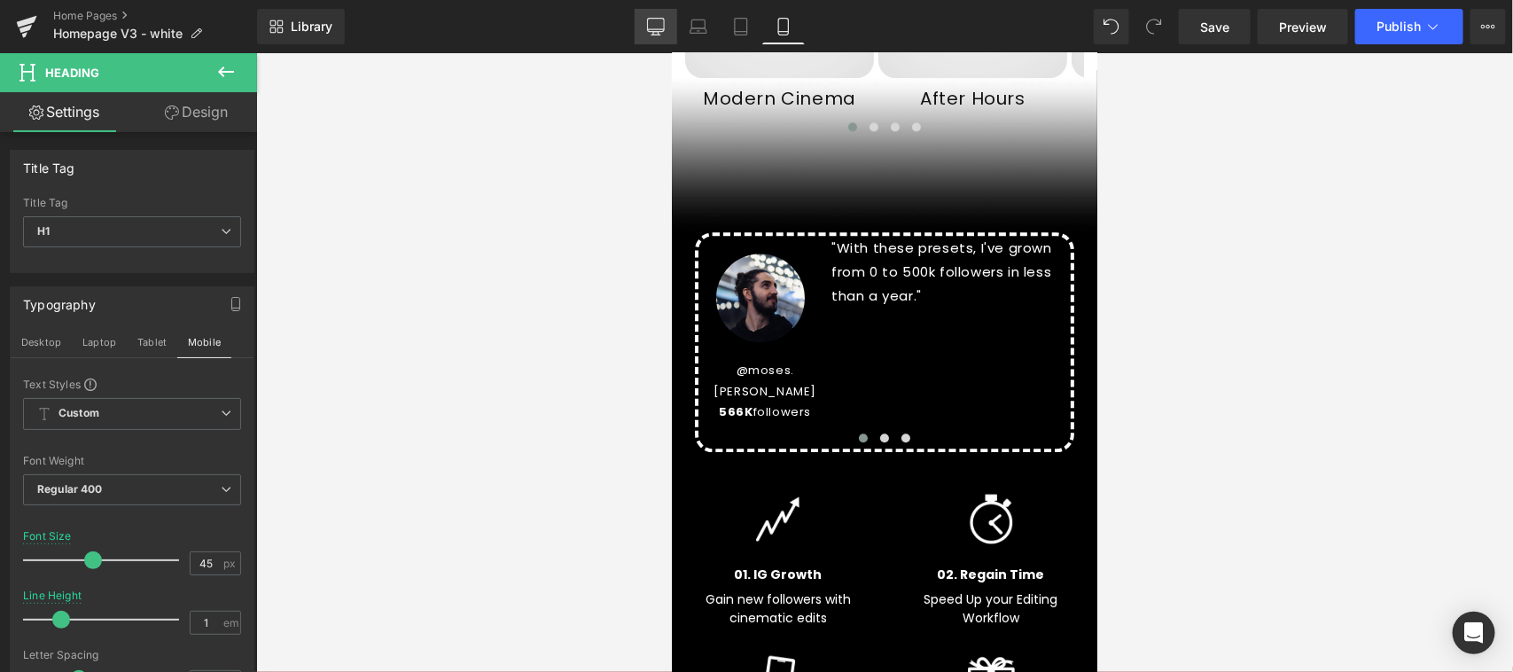
click at [653, 29] on icon at bounding box center [655, 29] width 17 height 0
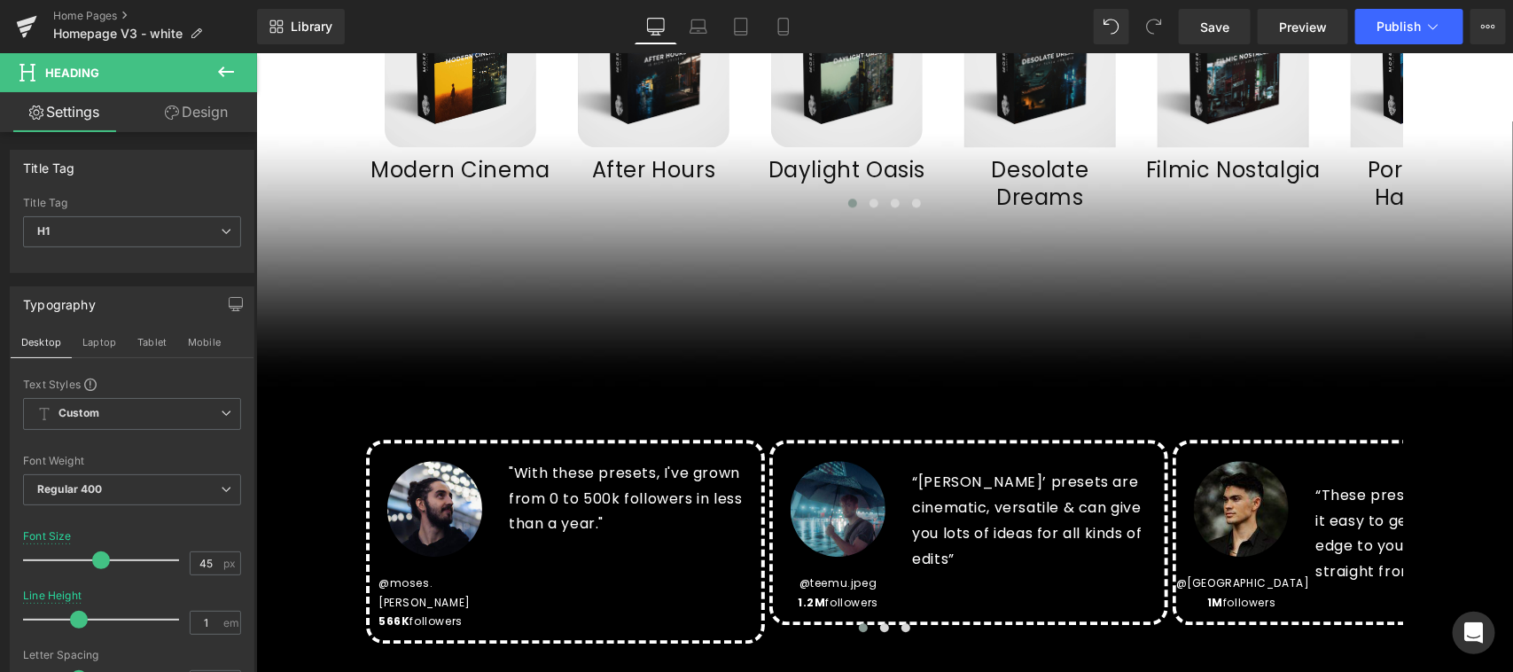
type input "50"
type input "1.3"
type input "100"
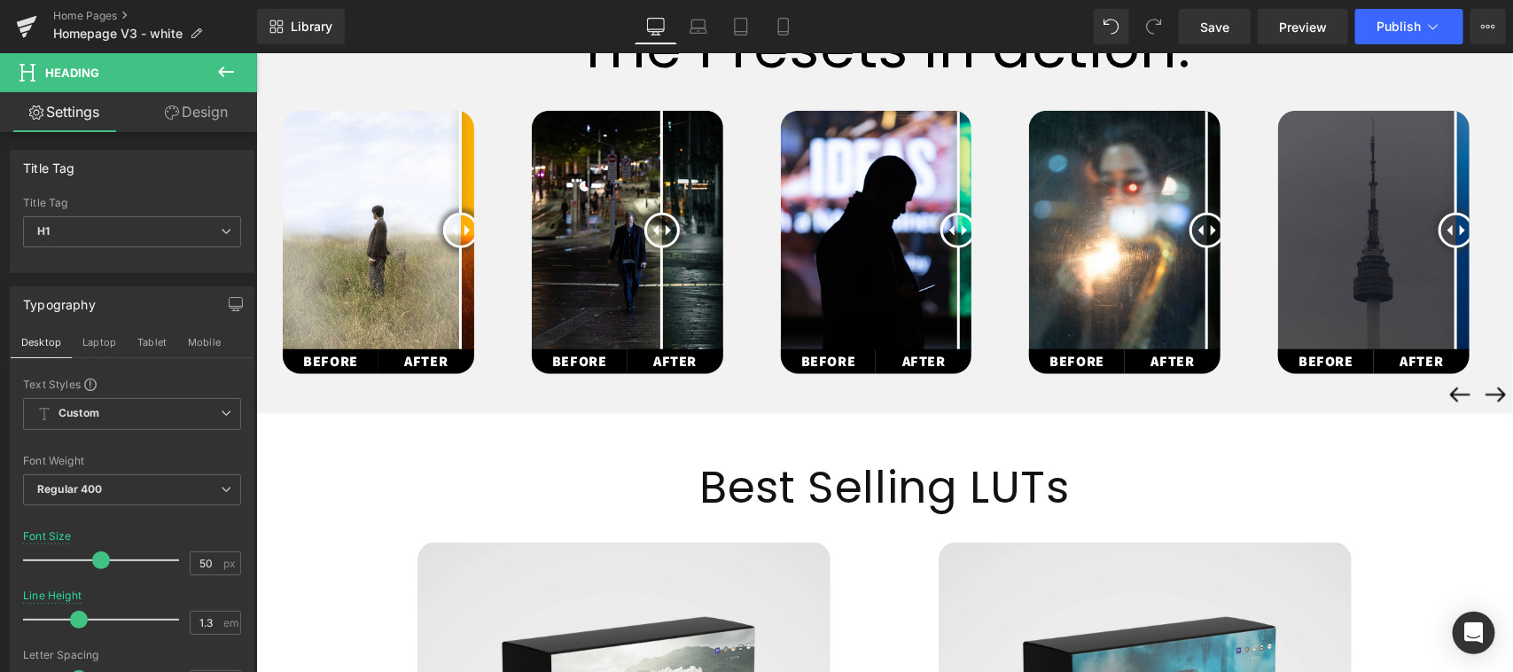
scroll to position [643, 0]
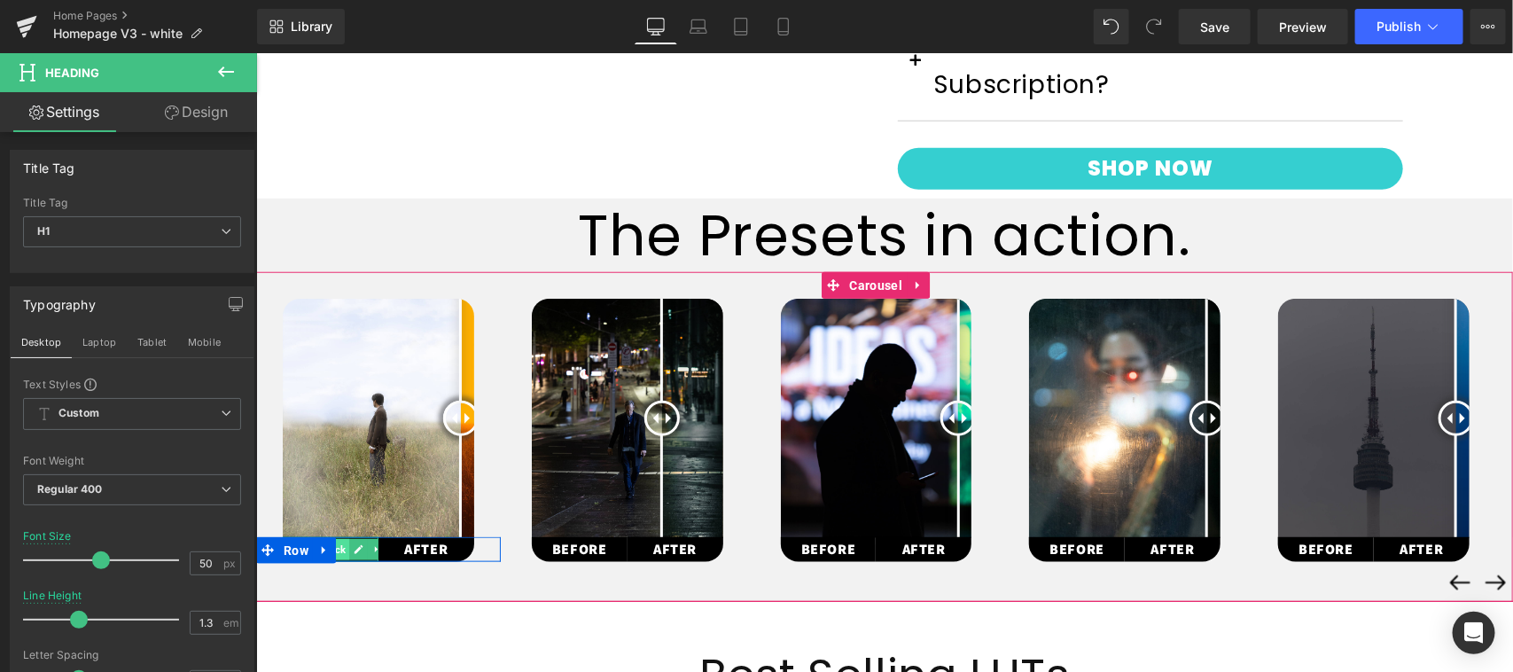
click at [344, 538] on span "Text Block" at bounding box center [321, 548] width 56 height 21
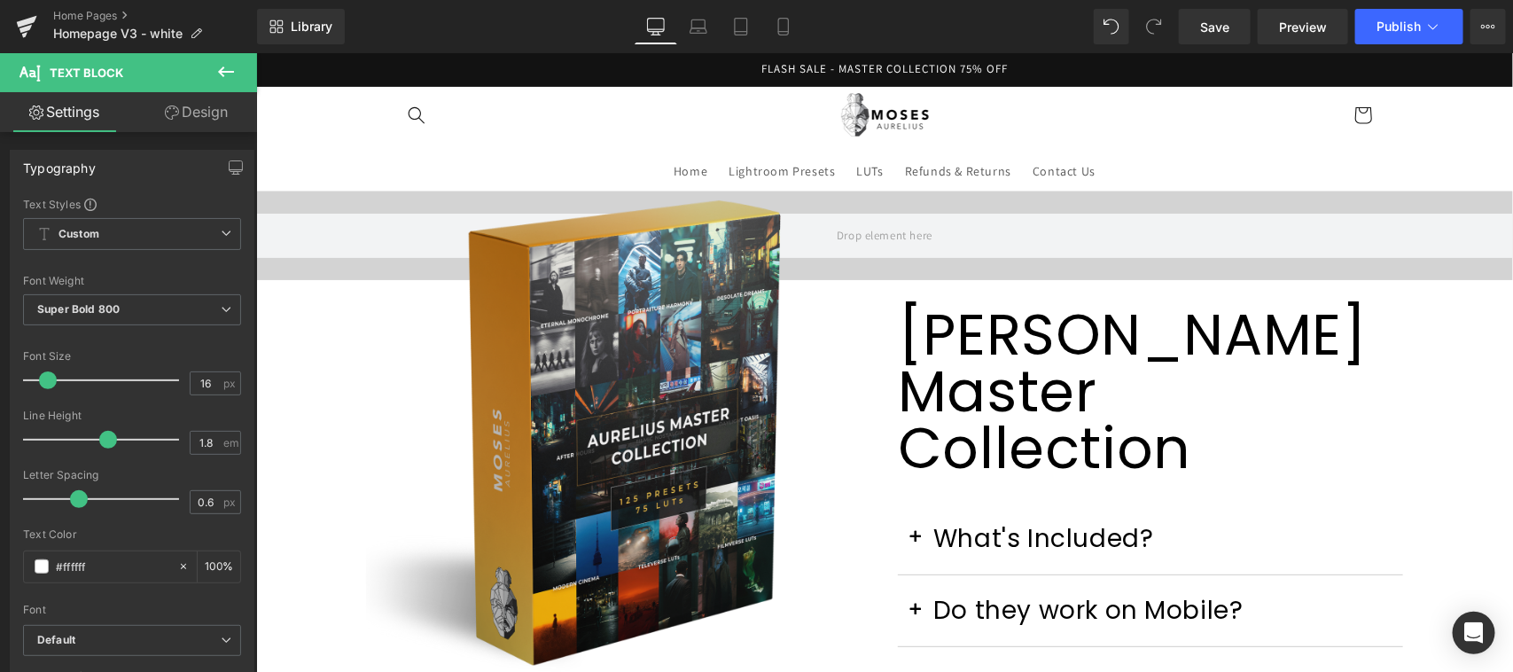
scroll to position [369, 0]
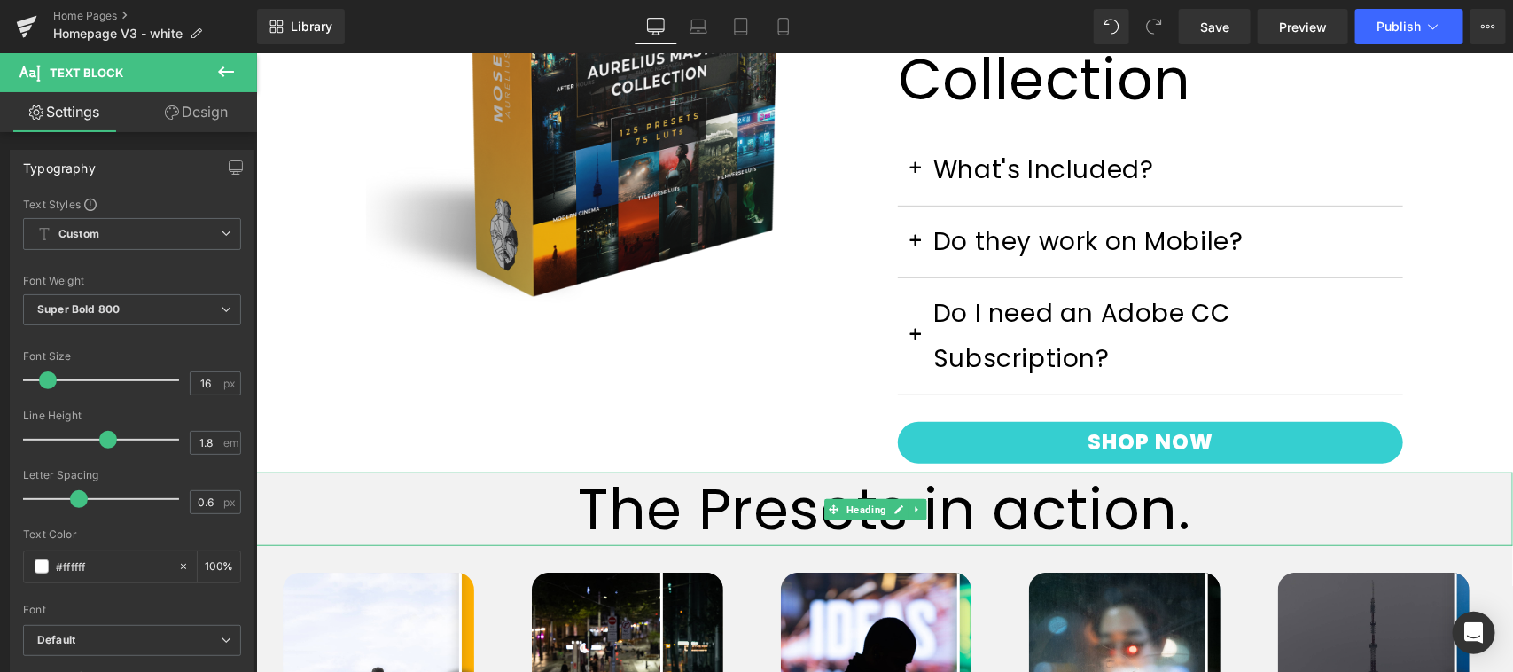
click at [801, 472] on h1 "The Presets in action." at bounding box center [883, 509] width 1257 height 74
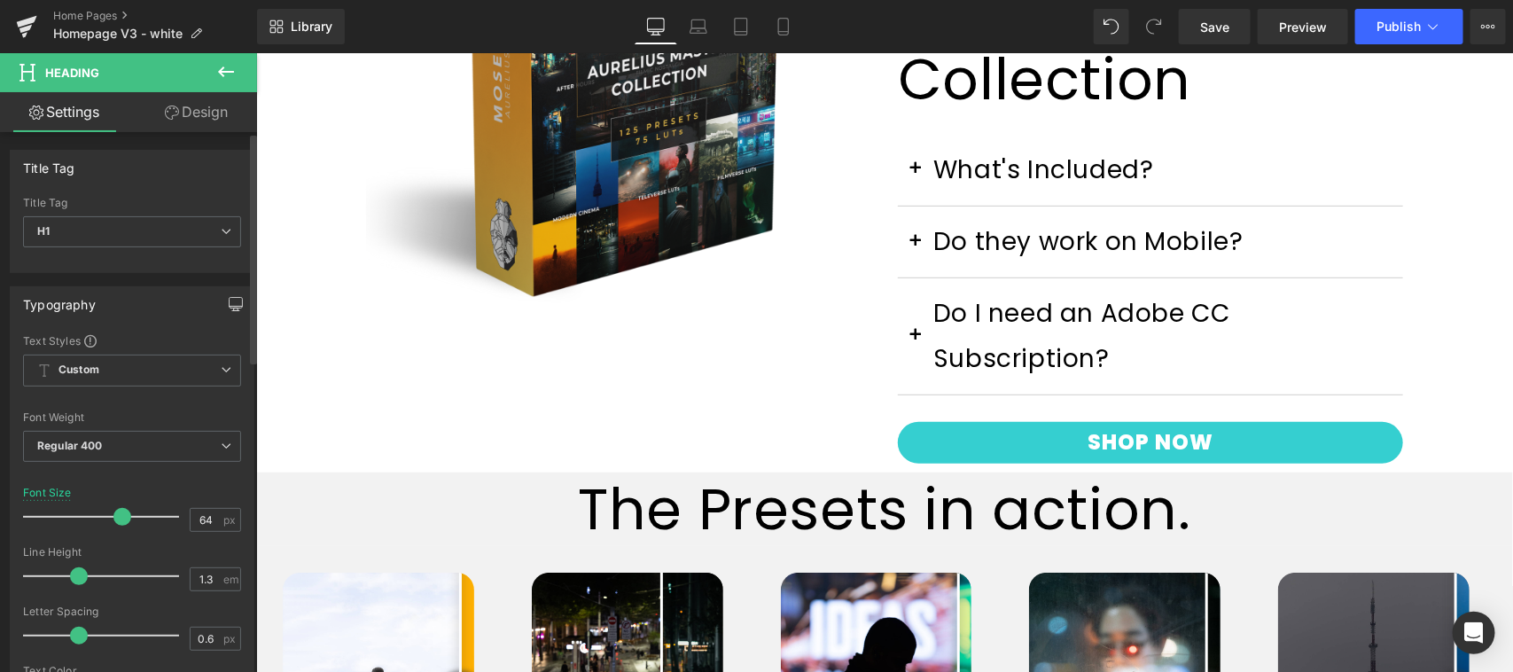
click at [229, 308] on icon "button" at bounding box center [236, 304] width 14 height 14
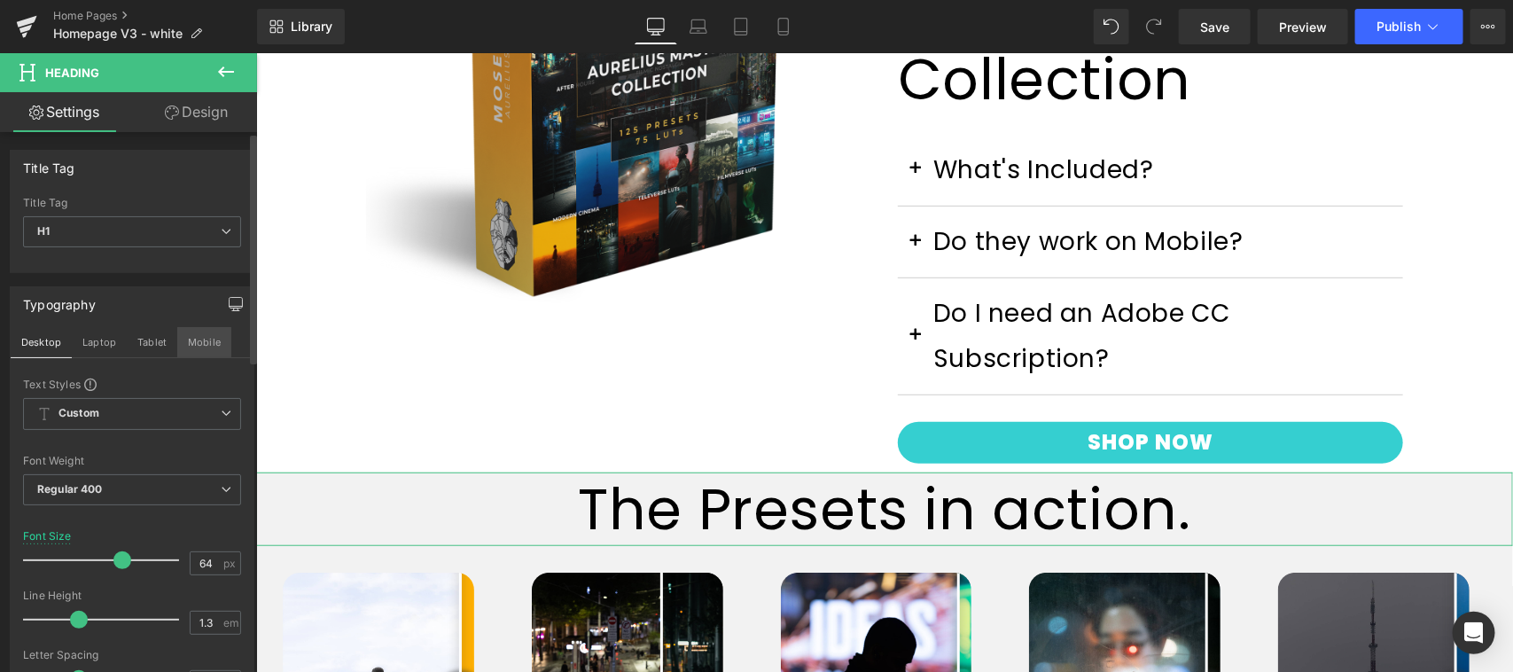
click at [215, 337] on button "Mobile" at bounding box center [204, 342] width 54 height 30
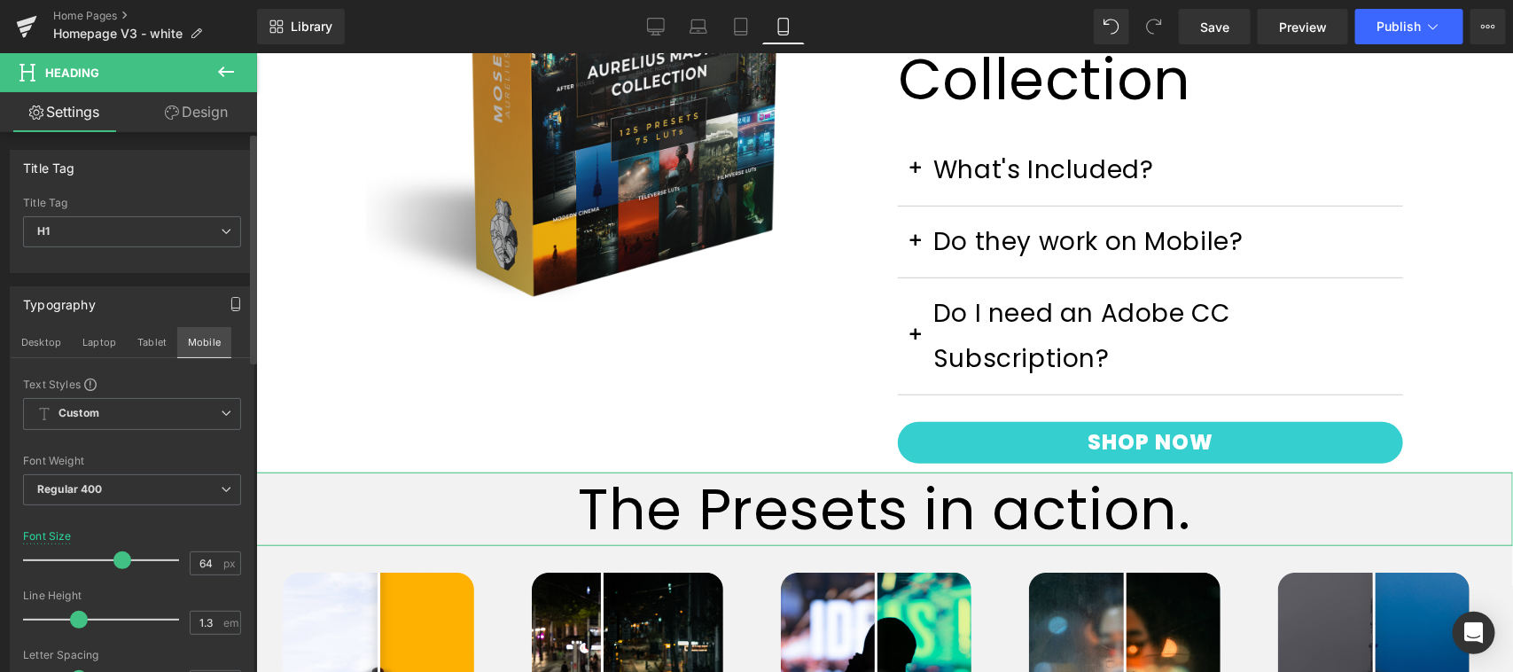
type input "35"
type input "100"
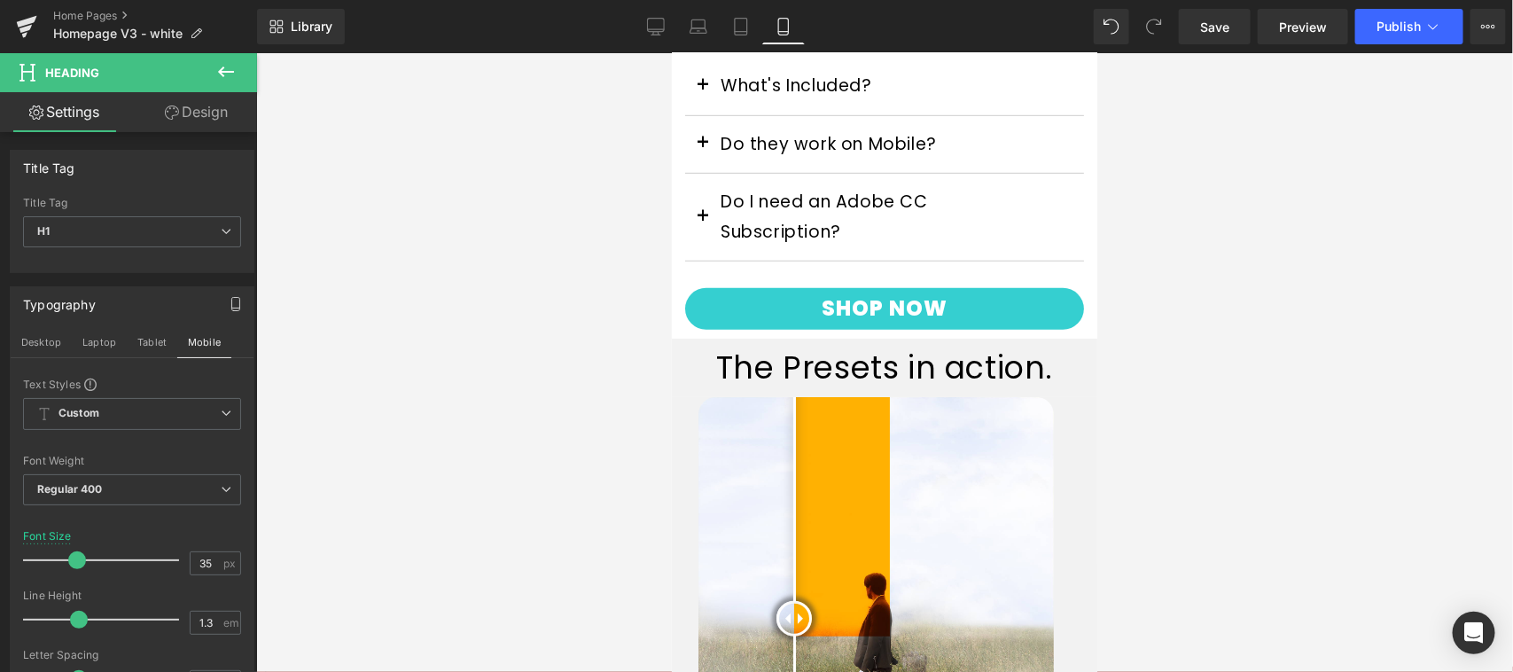
scroll to position [851, 0]
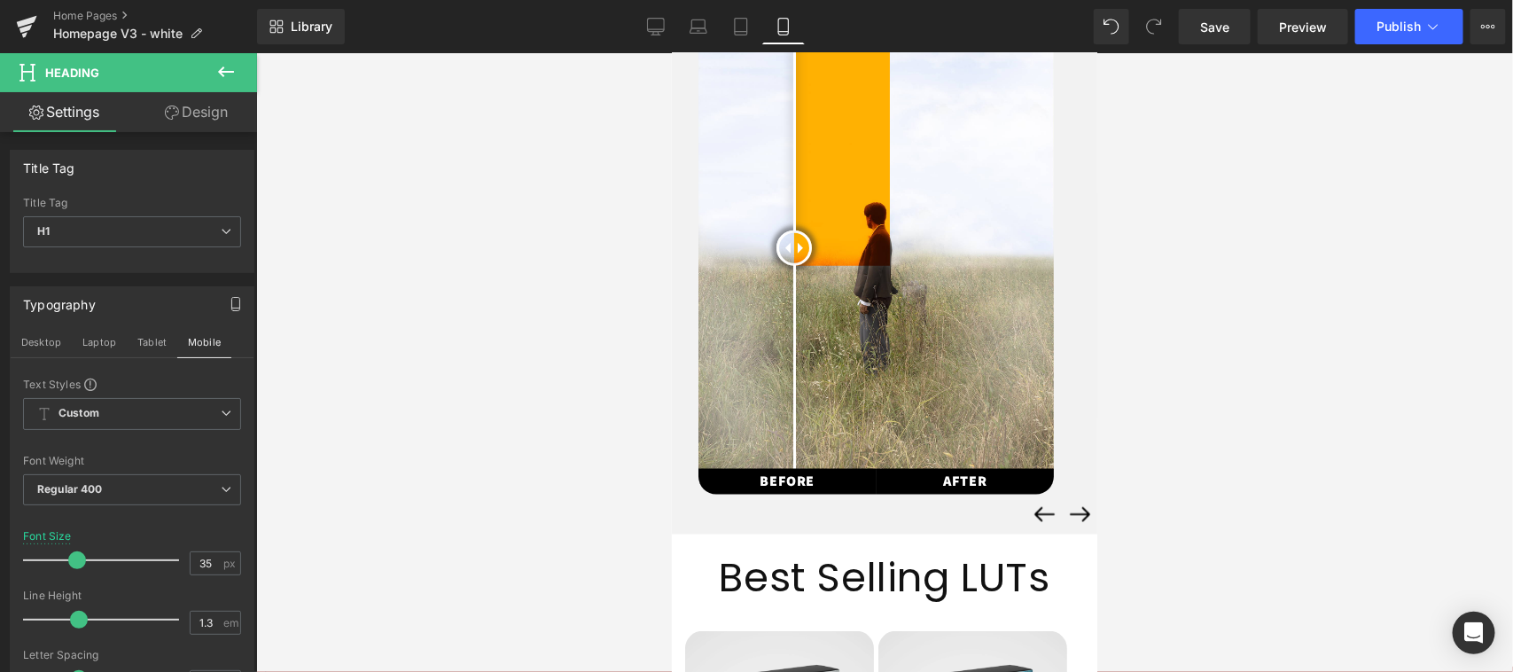
click at [1065, 503] on button "›" at bounding box center [1078, 513] width 35 height 35
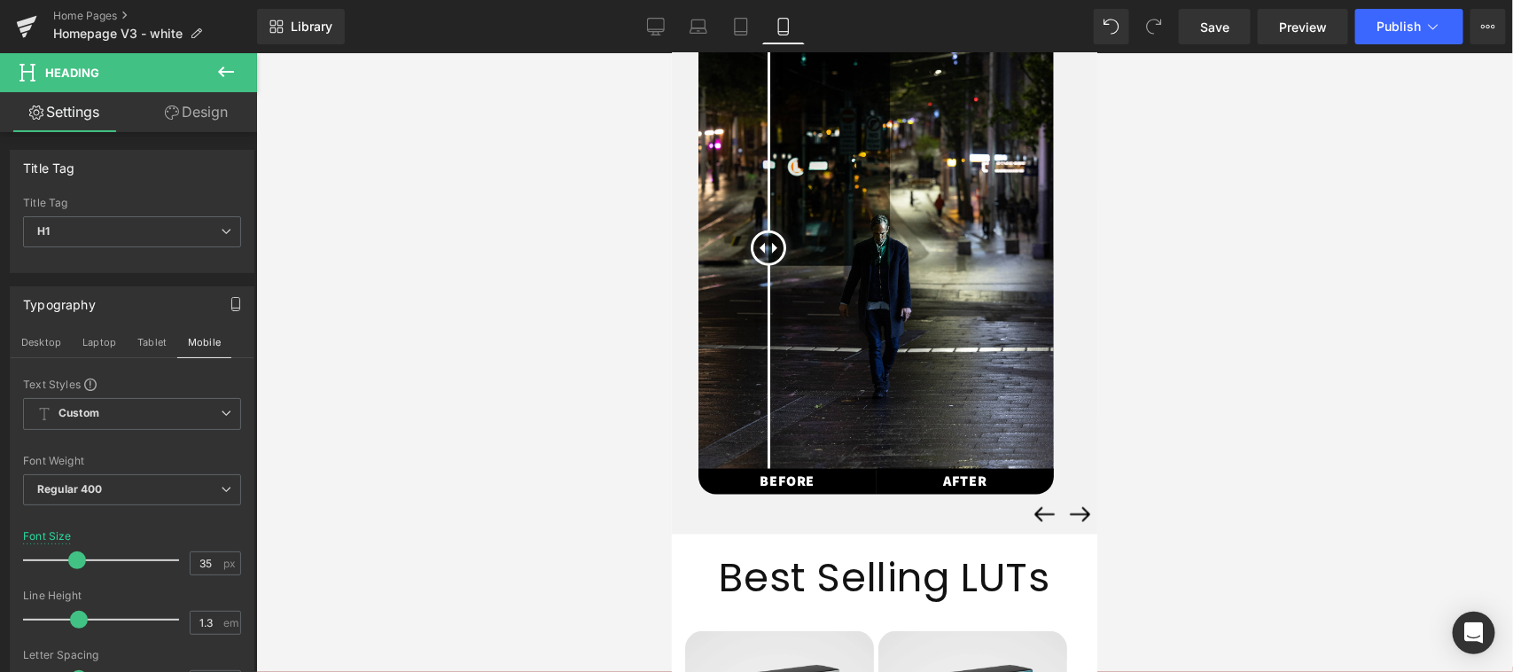
click at [1061, 496] on button "›" at bounding box center [1078, 513] width 35 height 35
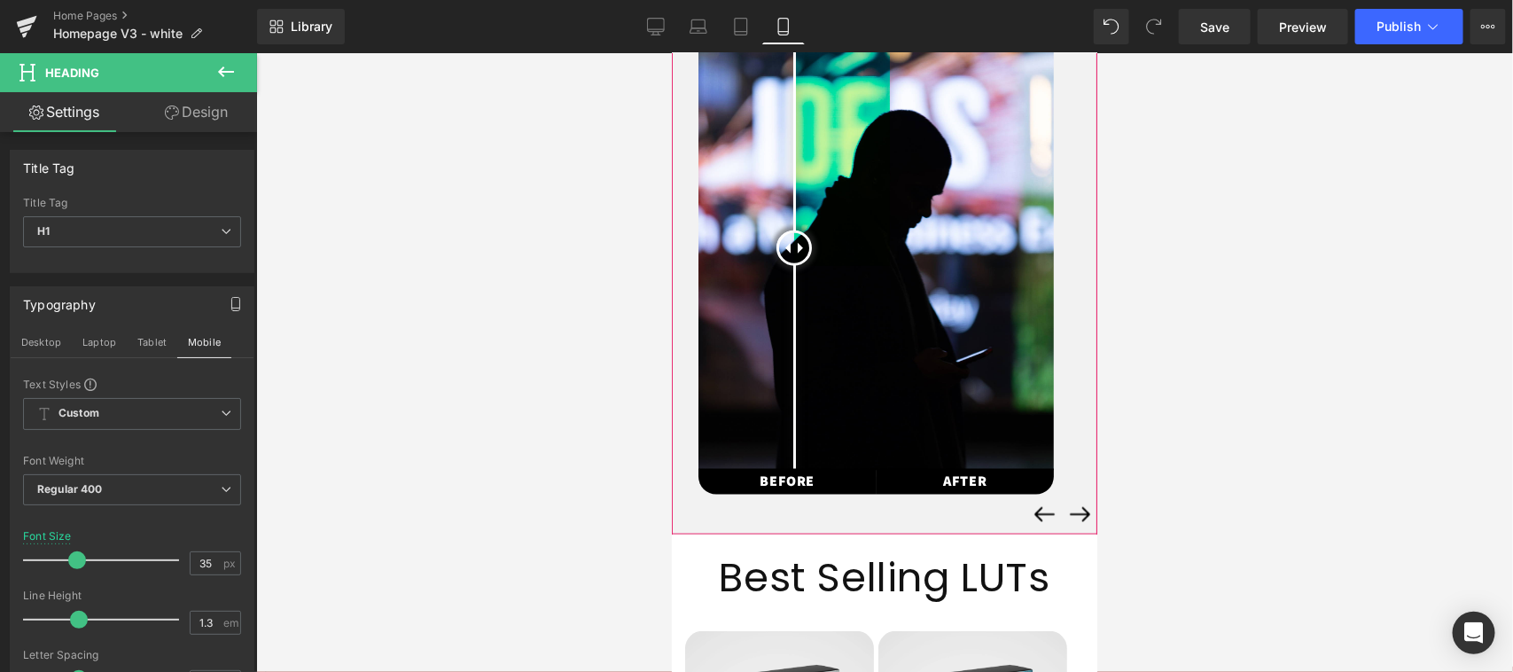
click at [1061, 506] on button "›" at bounding box center [1078, 513] width 35 height 35
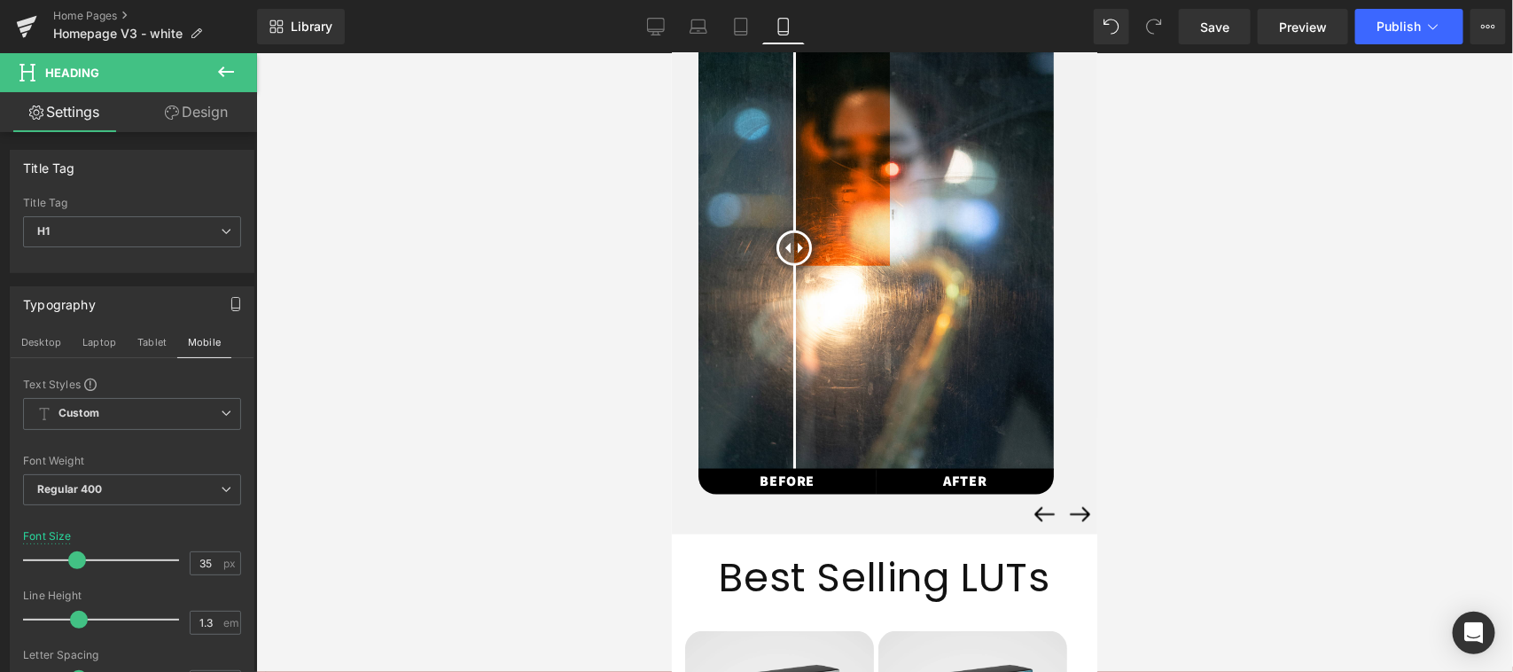
click at [1061, 503] on button "›" at bounding box center [1078, 513] width 35 height 35
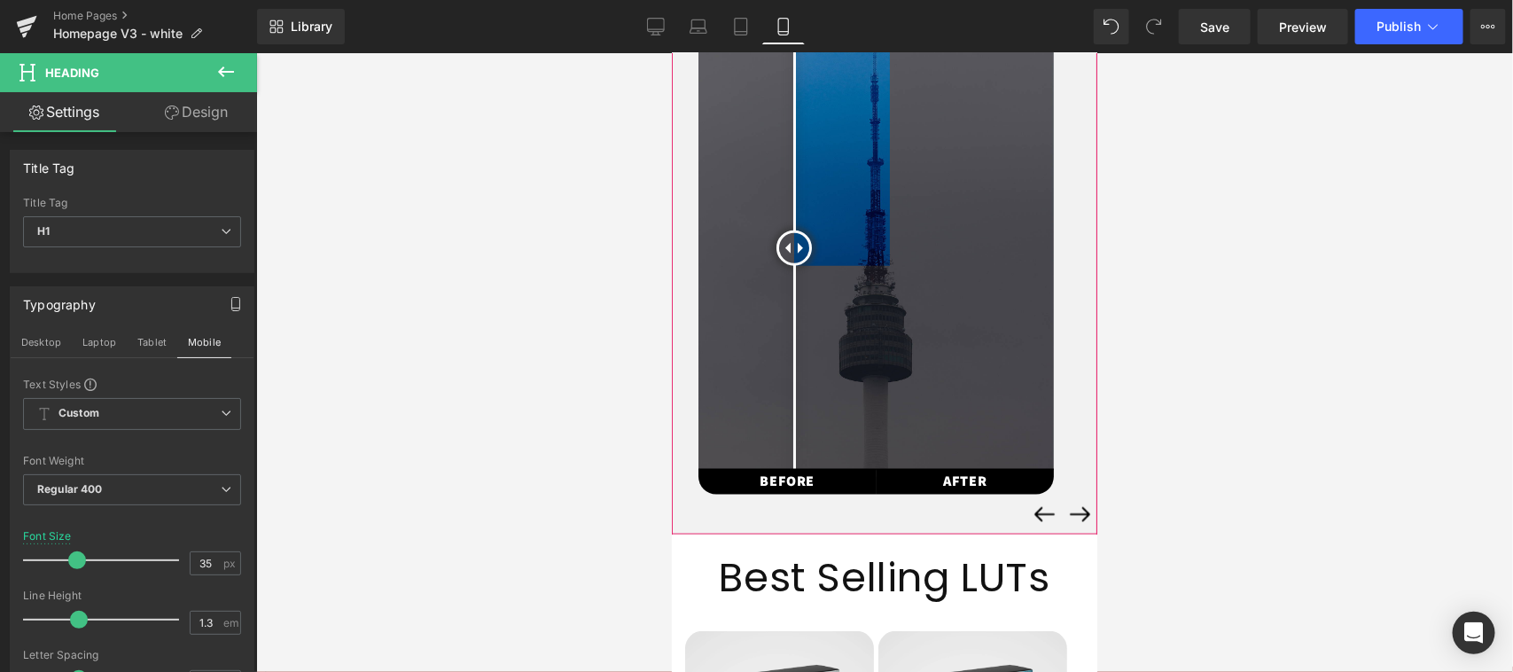
click at [1061, 503] on button "›" at bounding box center [1078, 513] width 35 height 35
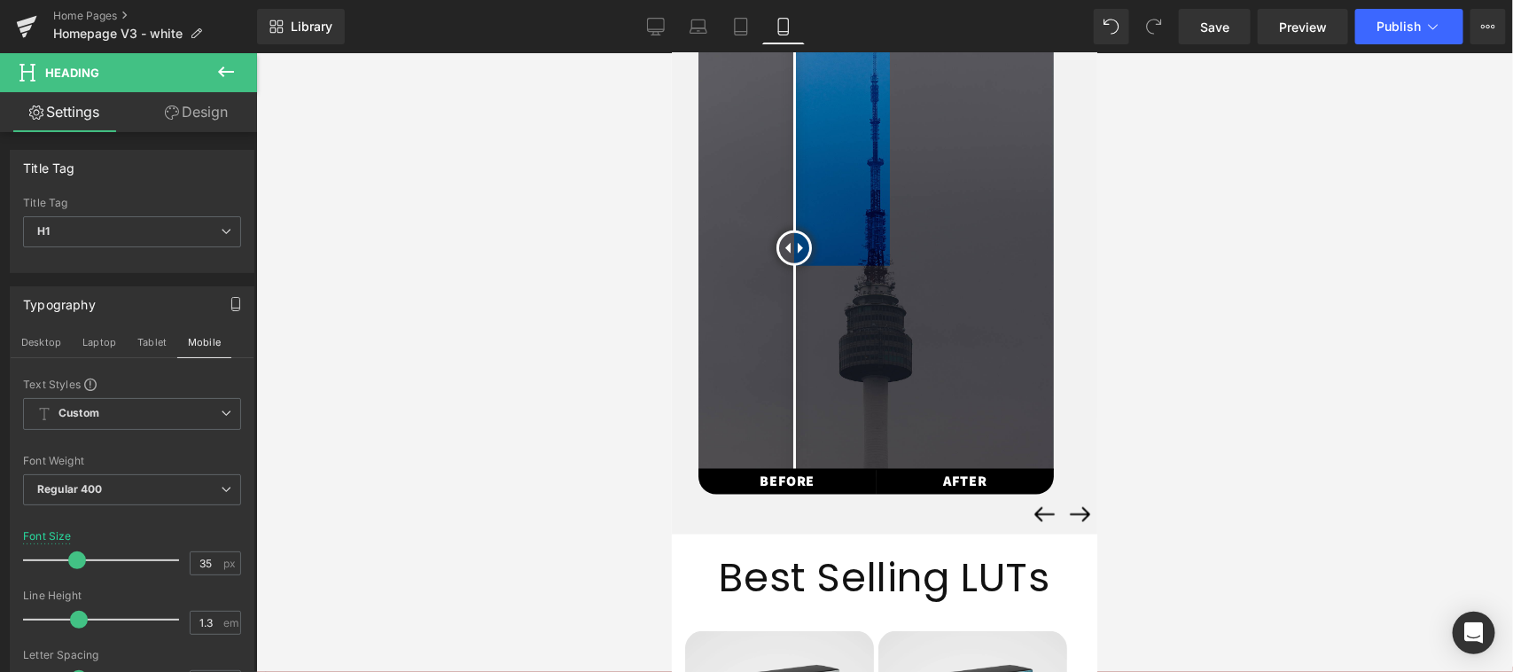
click at [1063, 505] on button "›" at bounding box center [1078, 513] width 35 height 35
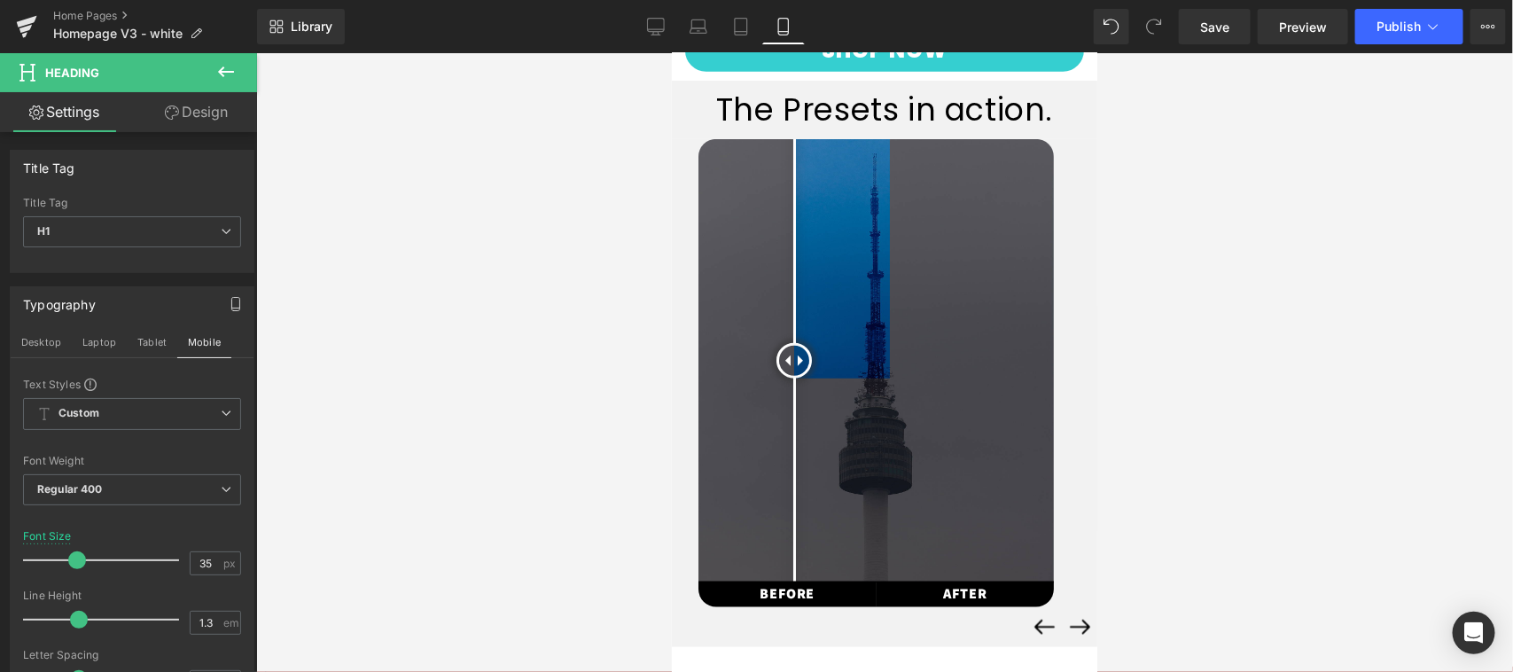
scroll to position [369, 0]
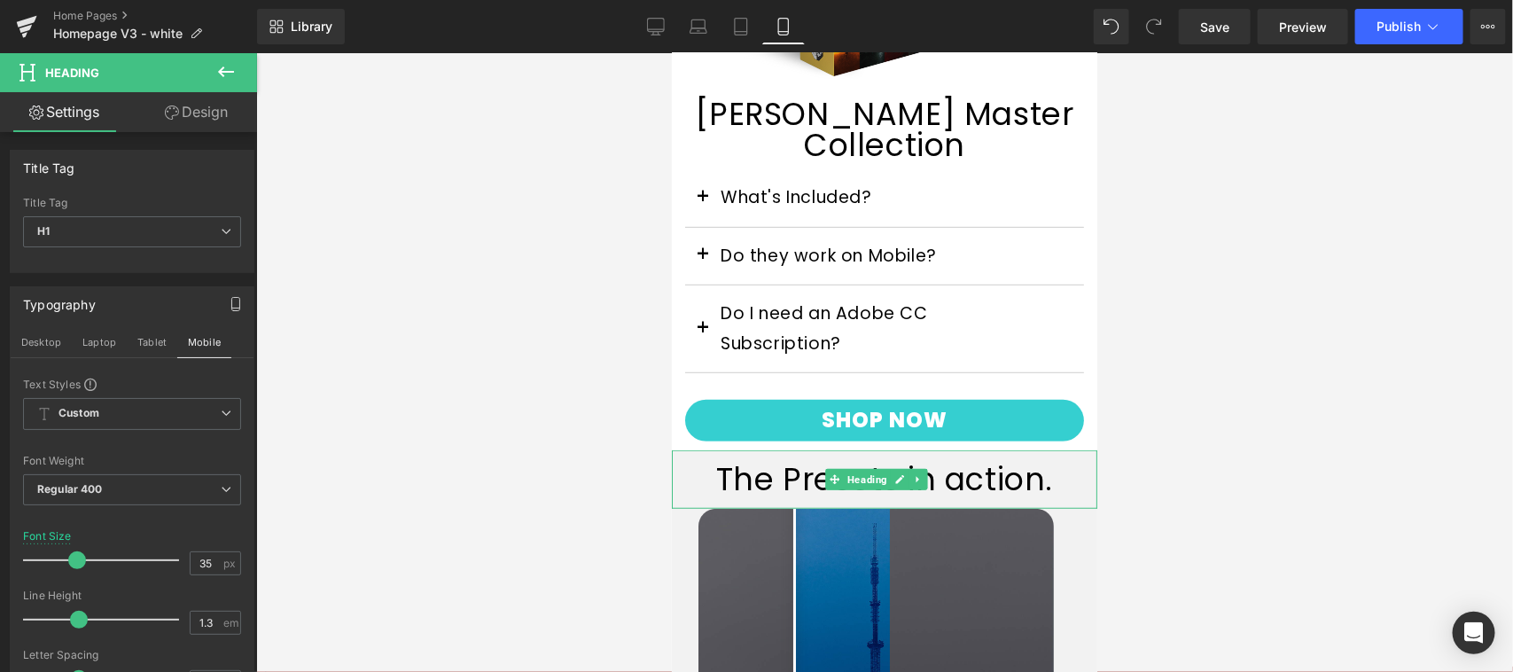
click at [950, 467] on h1 "The Presets in action." at bounding box center [883, 478] width 425 height 41
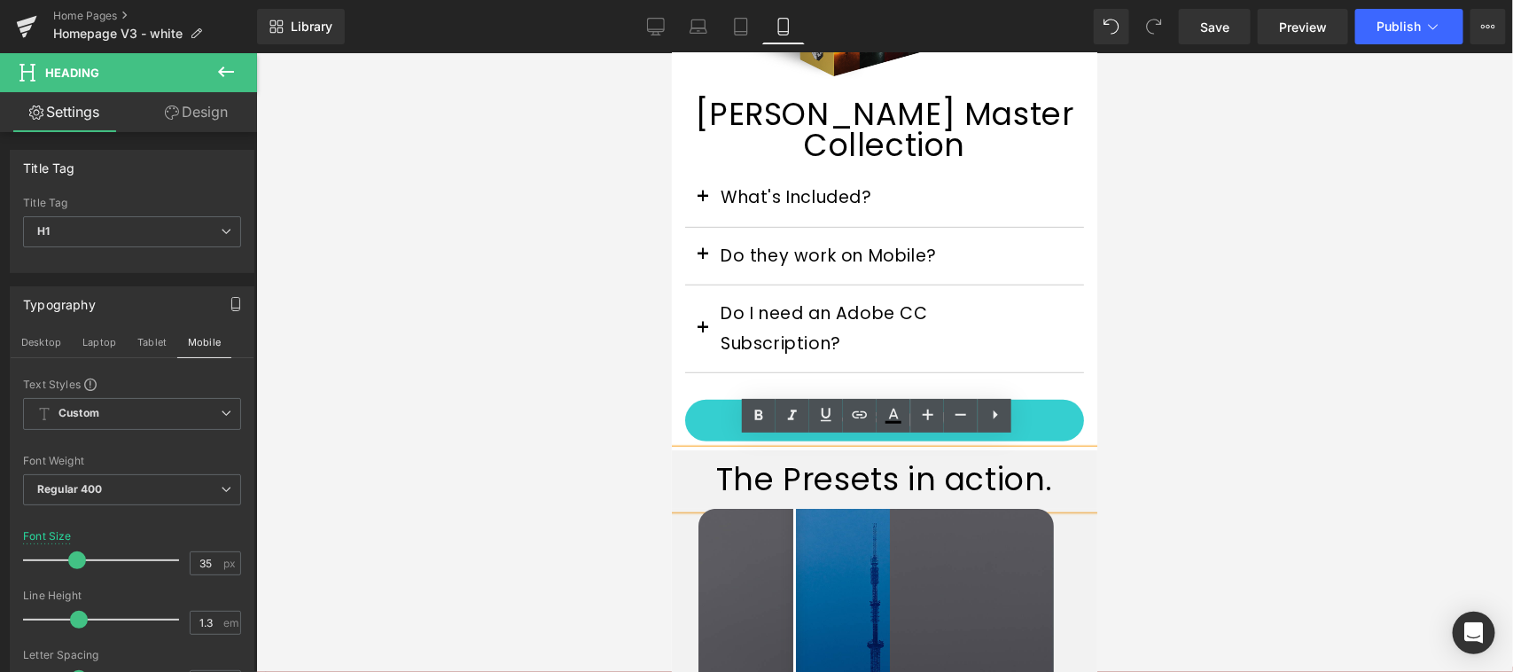
click at [545, 475] on div at bounding box center [884, 362] width 1257 height 619
